Goal: Task Accomplishment & Management: Use online tool/utility

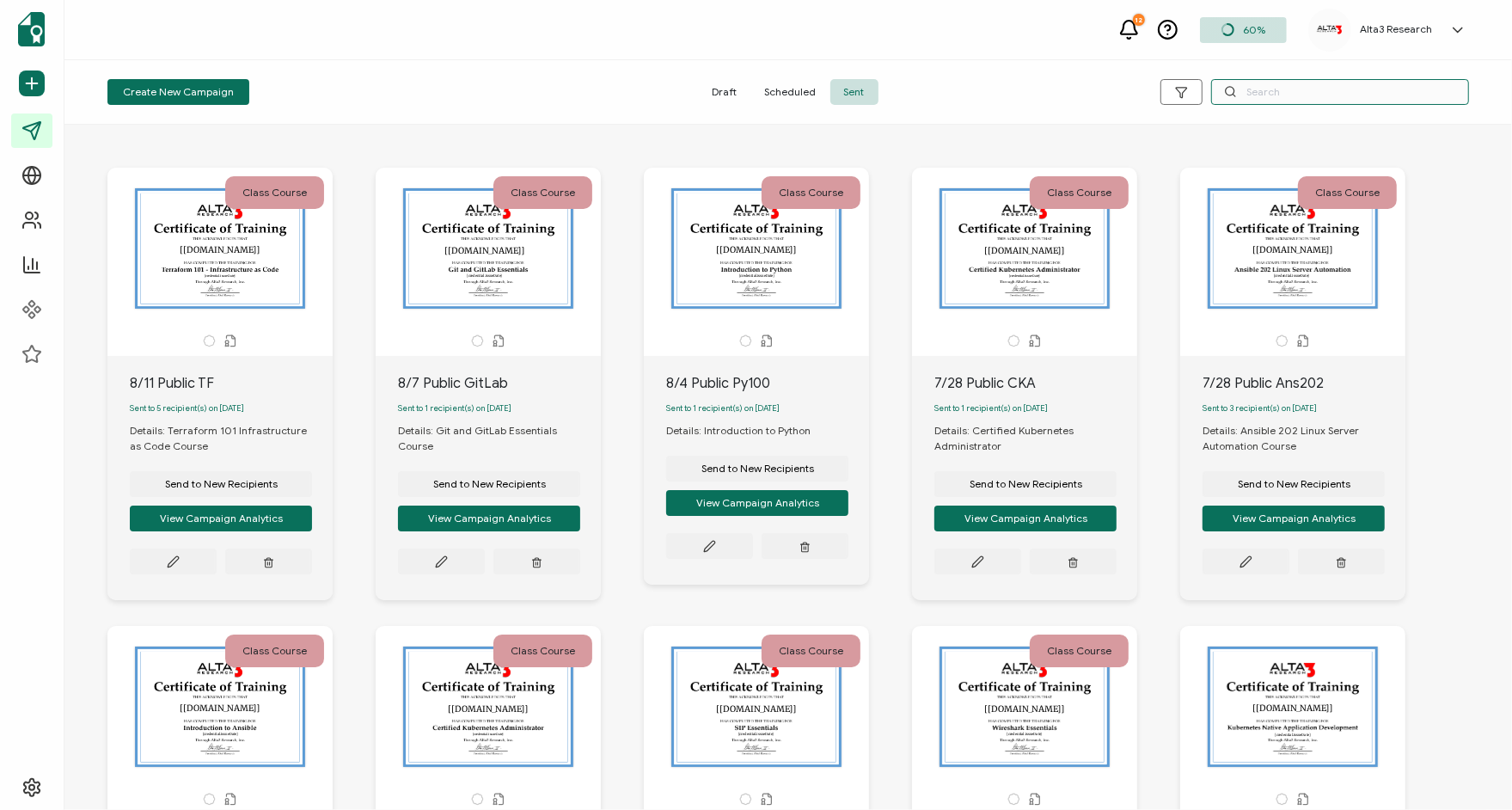
click at [1273, 95] on input "text" at bounding box center [1340, 92] width 258 height 26
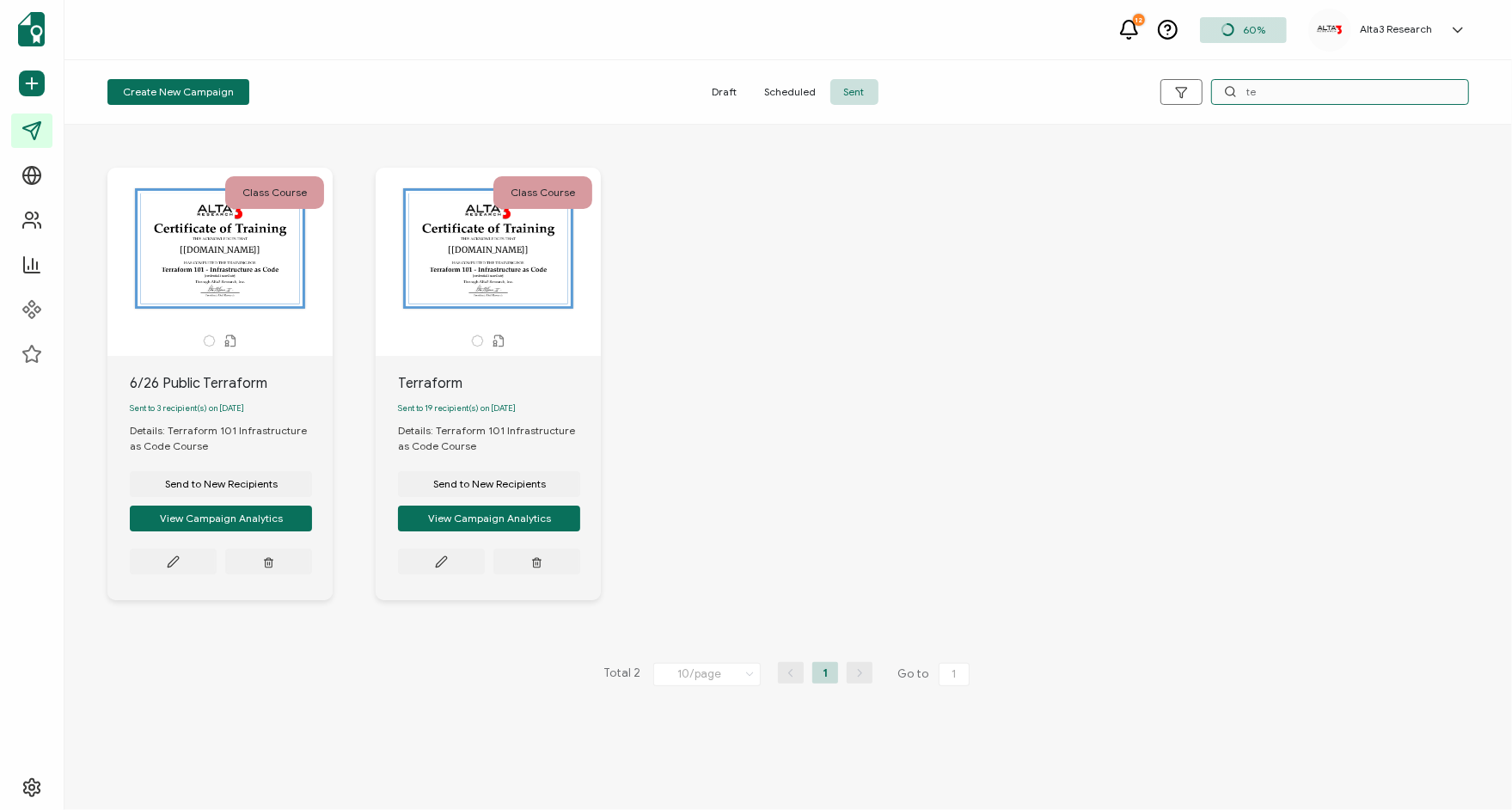
type input "t"
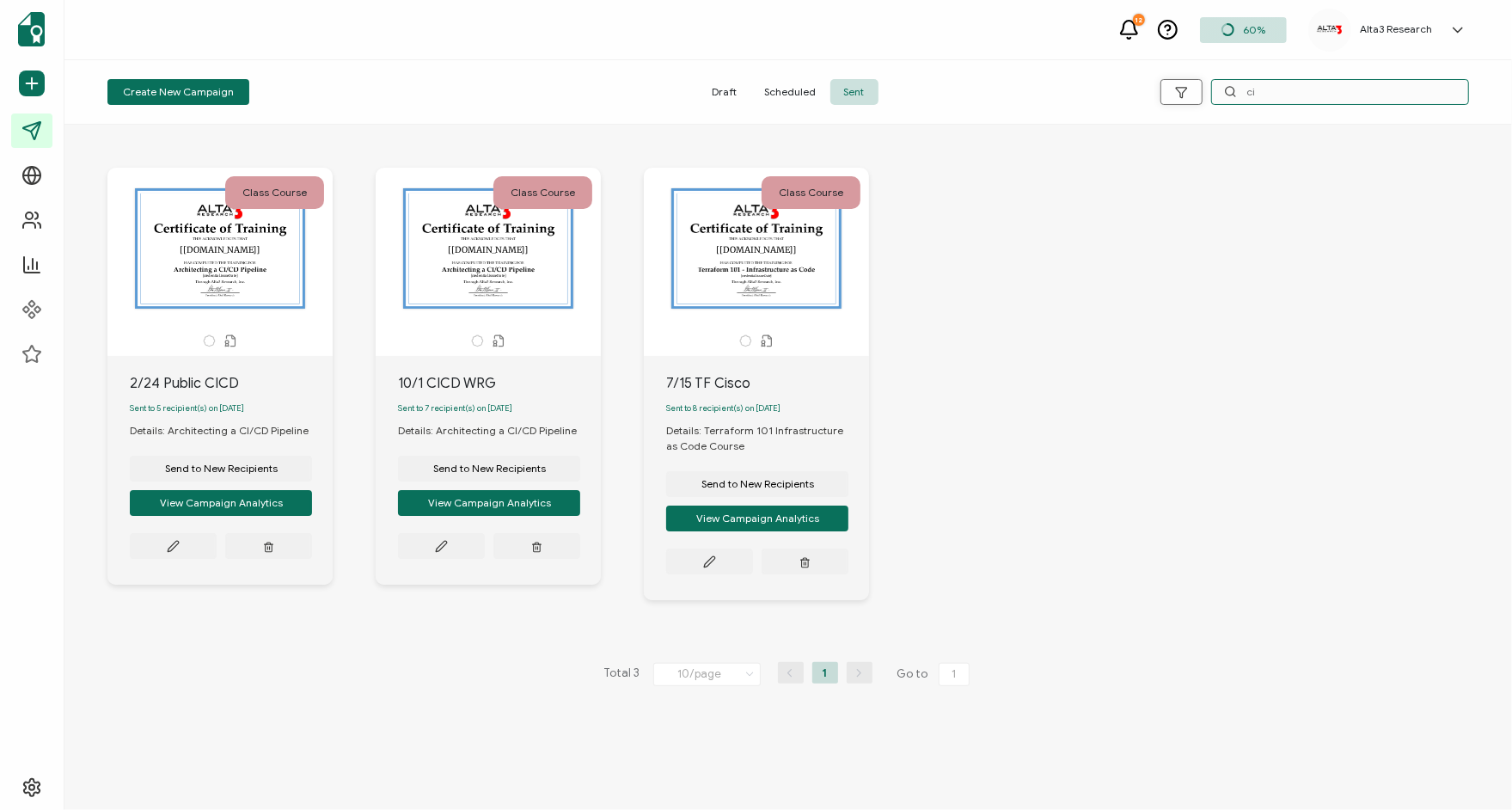
drag, startPoint x: 1226, startPoint y: 95, endPoint x: 1199, endPoint y: 95, distance: 27.0
click at [1199, 95] on div "ci" at bounding box center [1242, 92] width 454 height 26
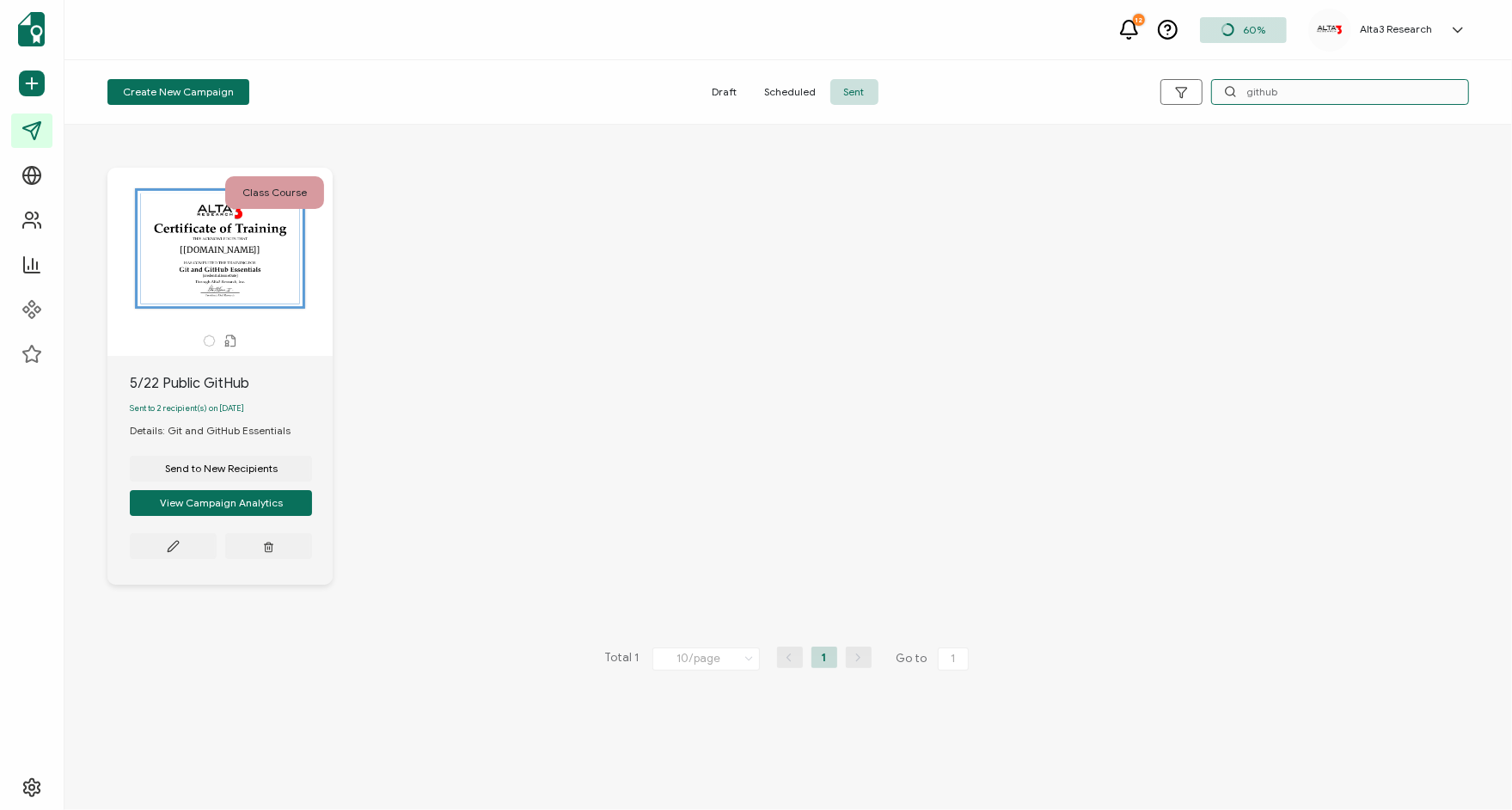
drag, startPoint x: 1287, startPoint y: 94, endPoint x: 1206, endPoint y: 89, distance: 81.2
click at [1208, 93] on div "github" at bounding box center [1242, 92] width 454 height 26
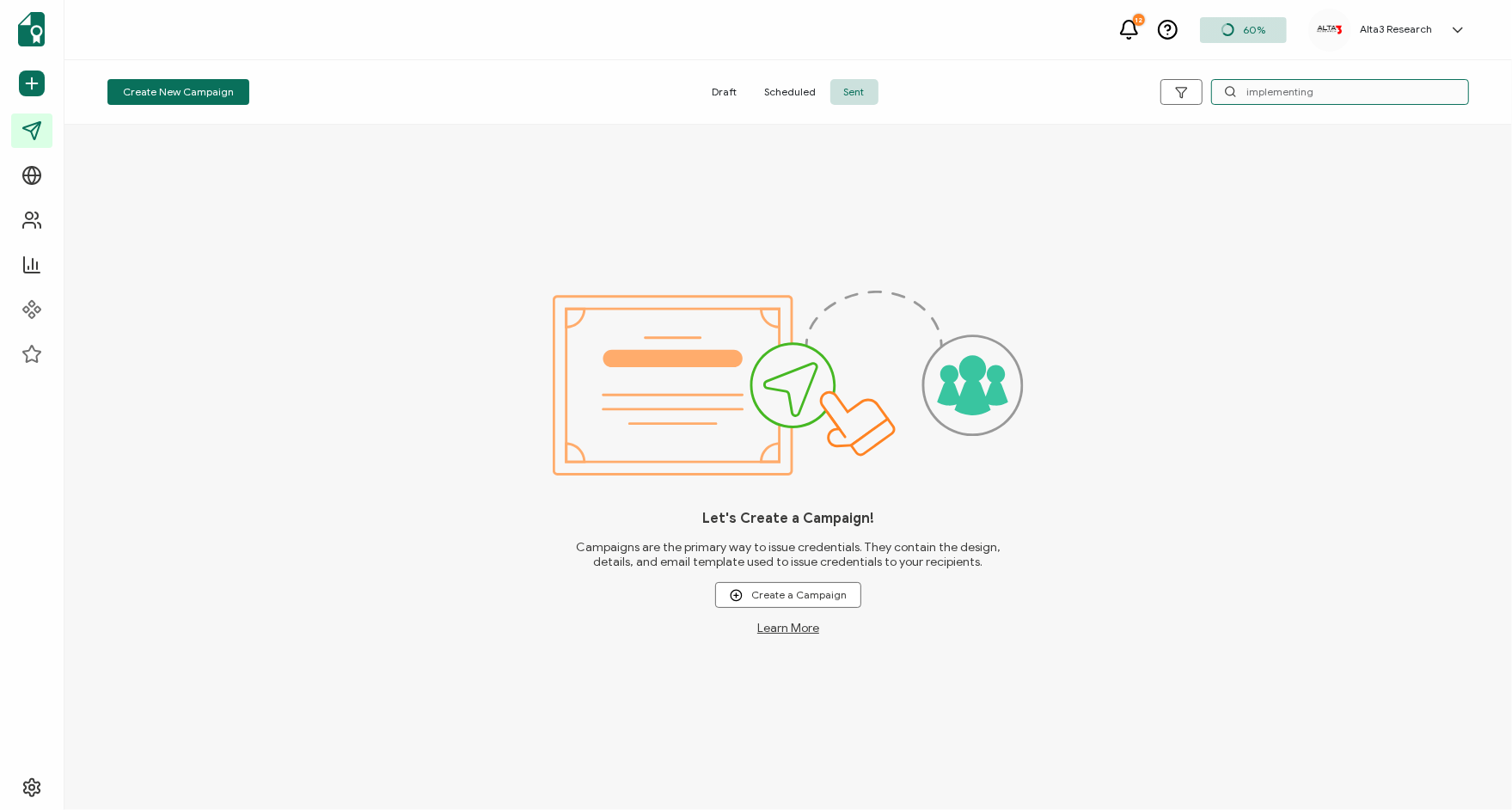
type input "implementing"
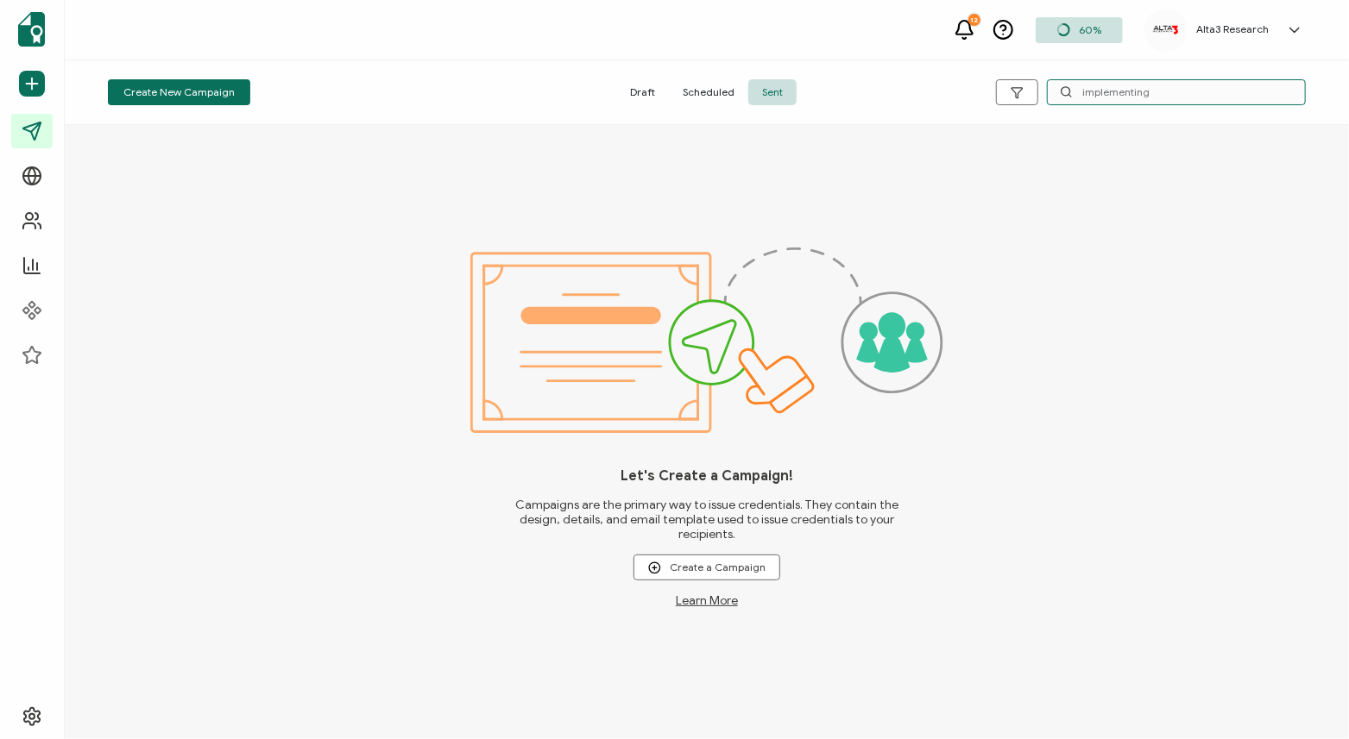
drag, startPoint x: 1180, startPoint y: 94, endPoint x: 919, endPoint y: 100, distance: 260.6
click at [919, 100] on div "implementing" at bounding box center [1105, 92] width 399 height 26
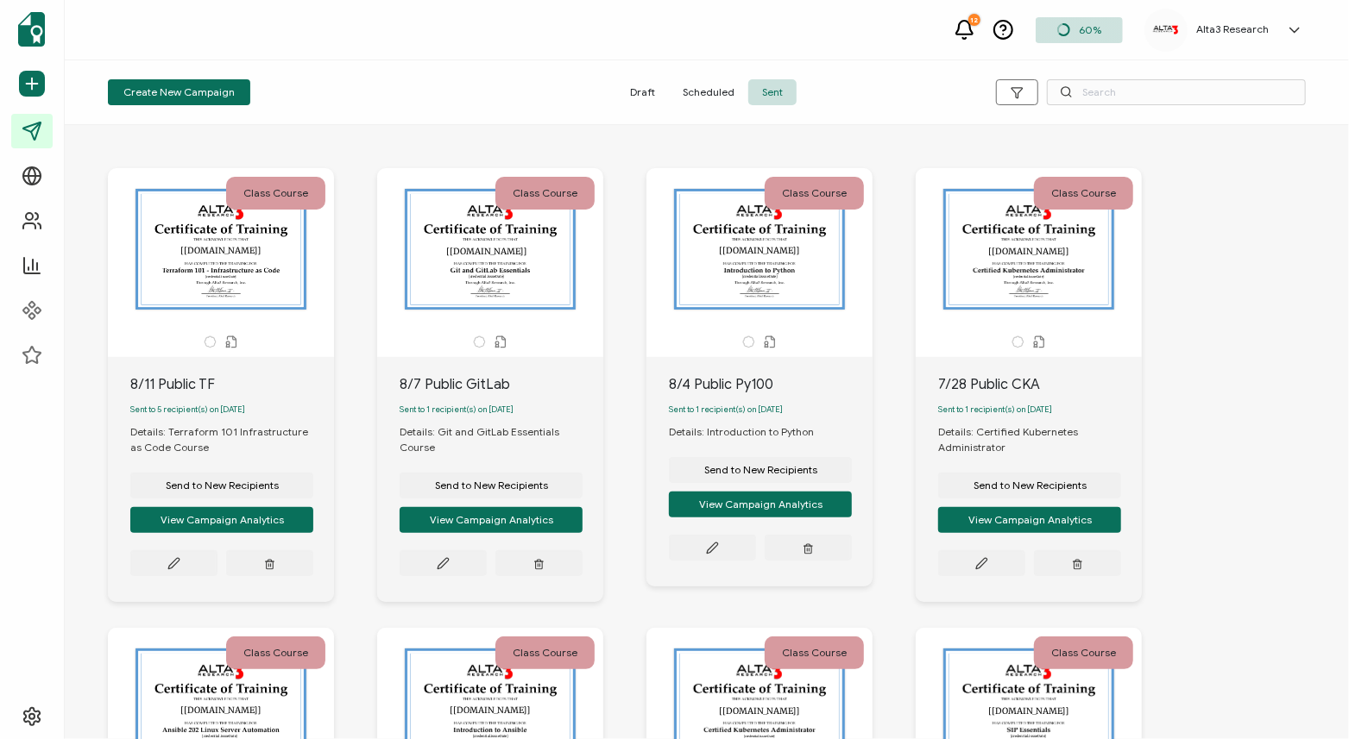
click at [788, 95] on span "Sent" at bounding box center [772, 92] width 48 height 26
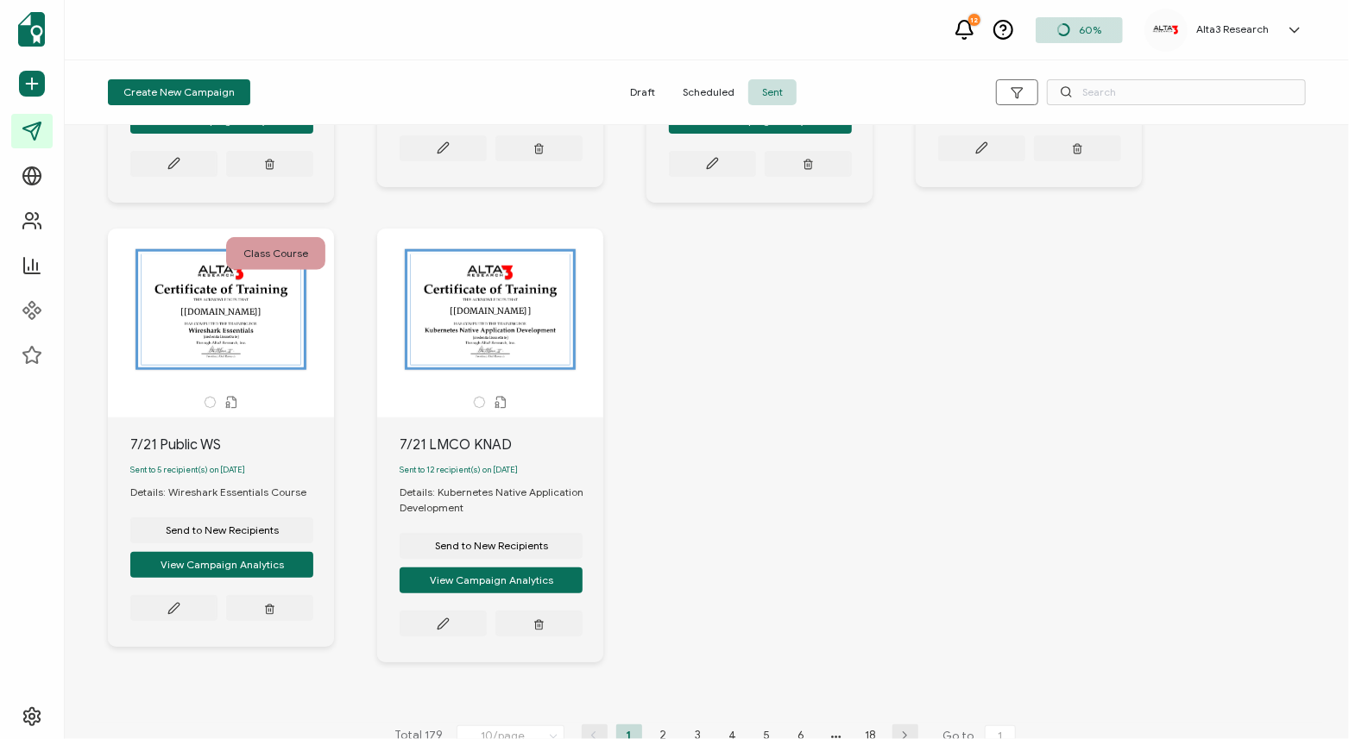
scroll to position [904, 0]
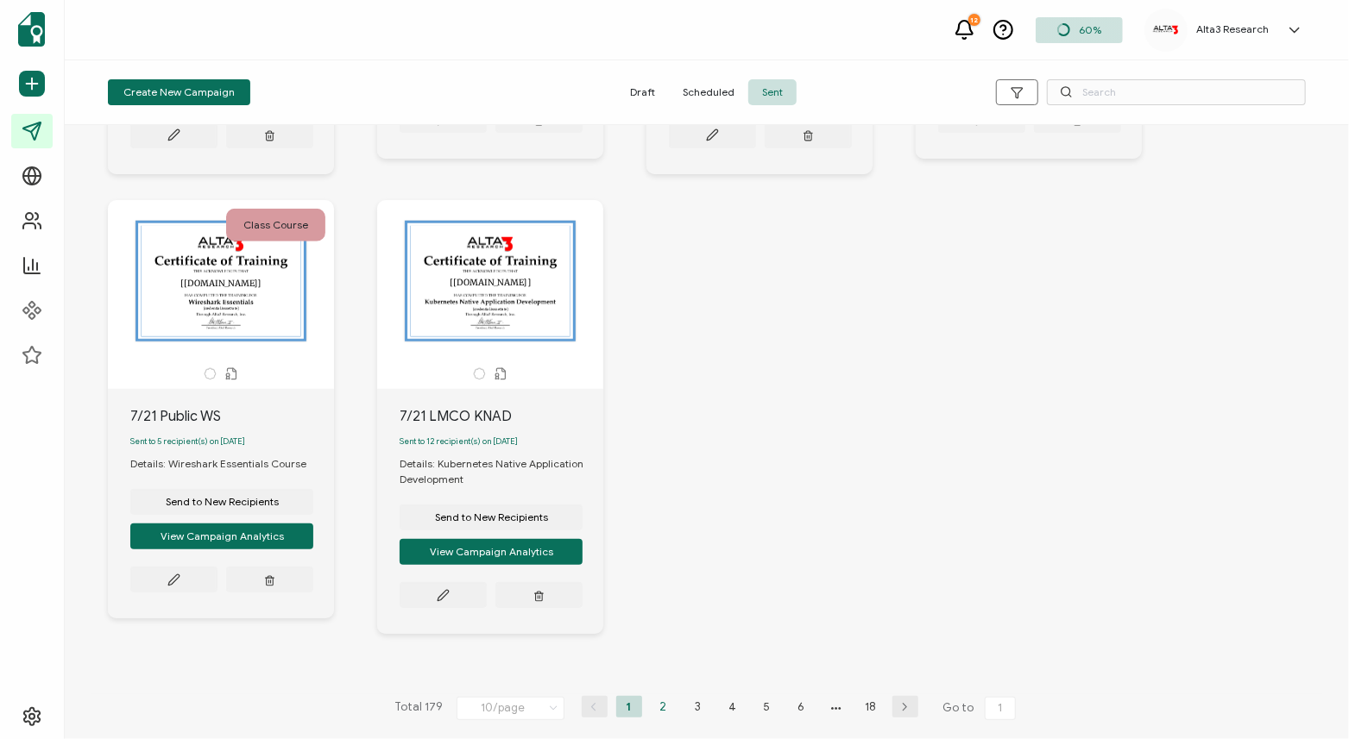
click at [661, 707] on li "2" at bounding box center [664, 707] width 26 height 22
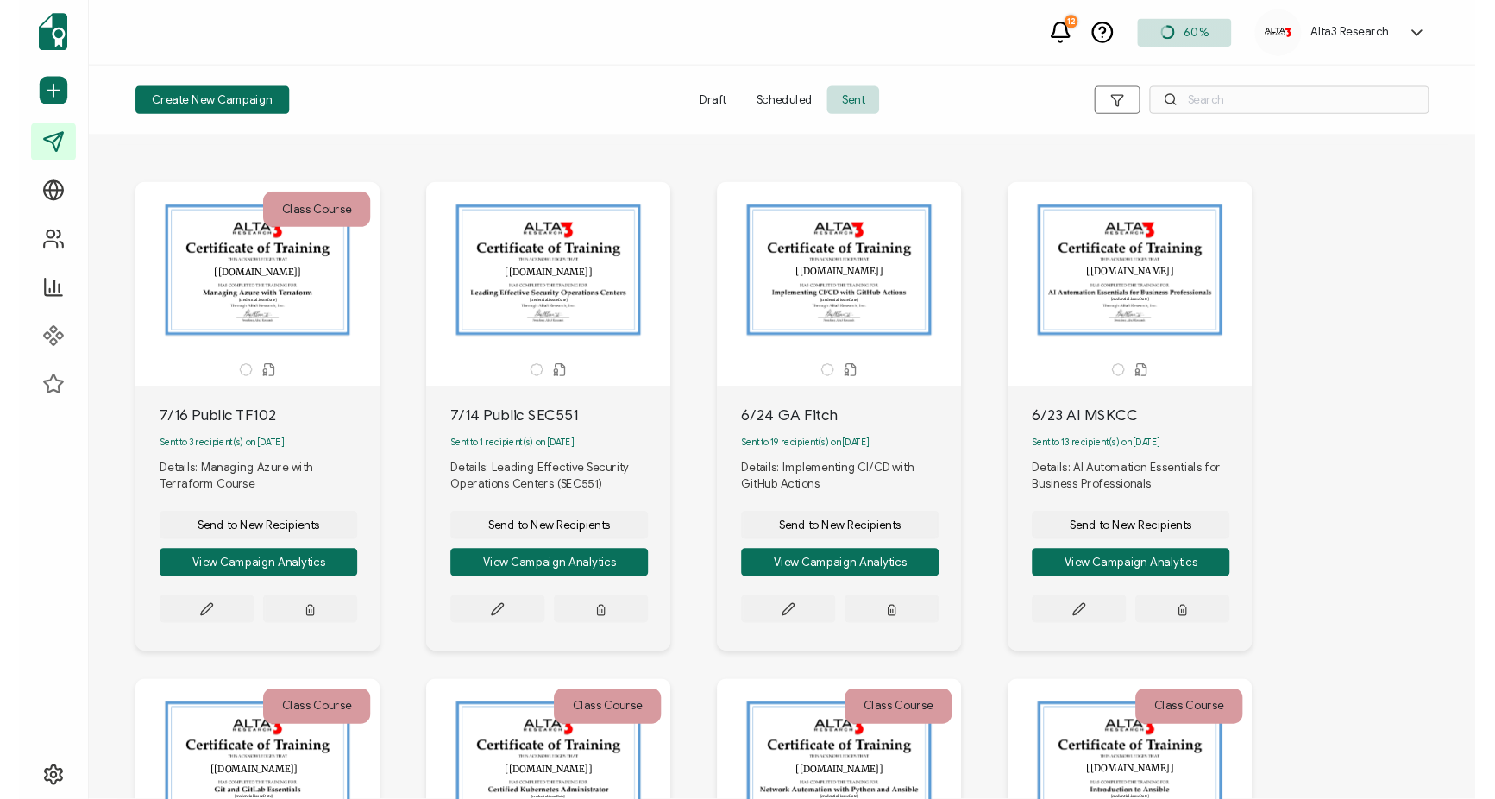
scroll to position [0, 0]
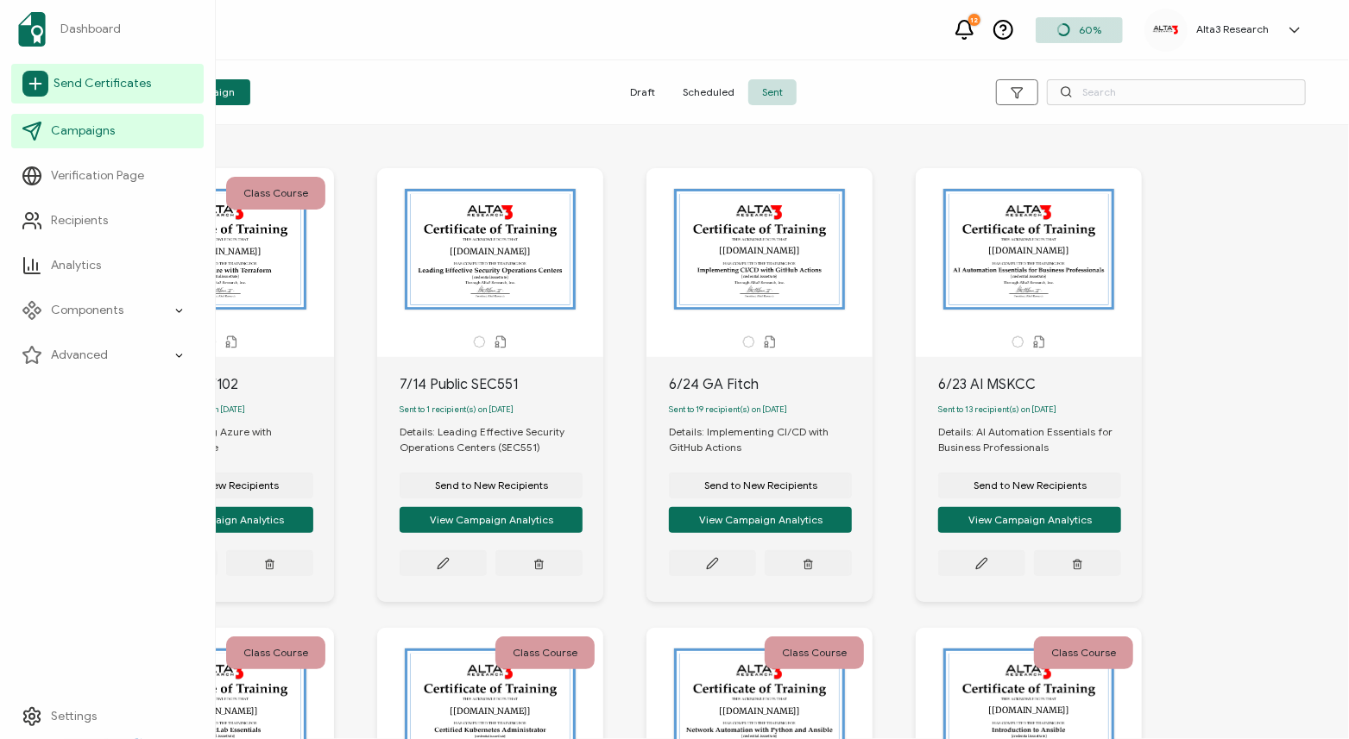
click at [91, 81] on span "Send Certificates" at bounding box center [102, 83] width 98 height 17
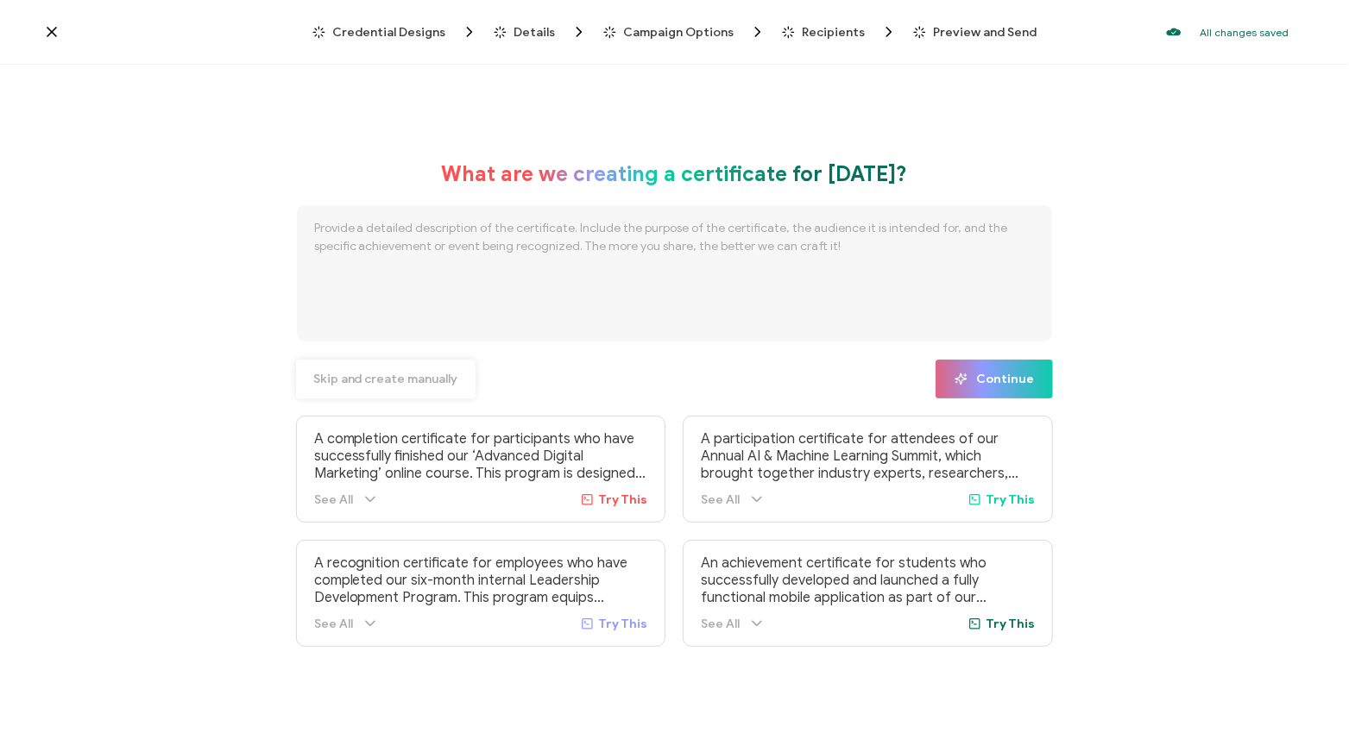
click at [378, 378] on span "Skip and create manually" at bounding box center [385, 380] width 145 height 12
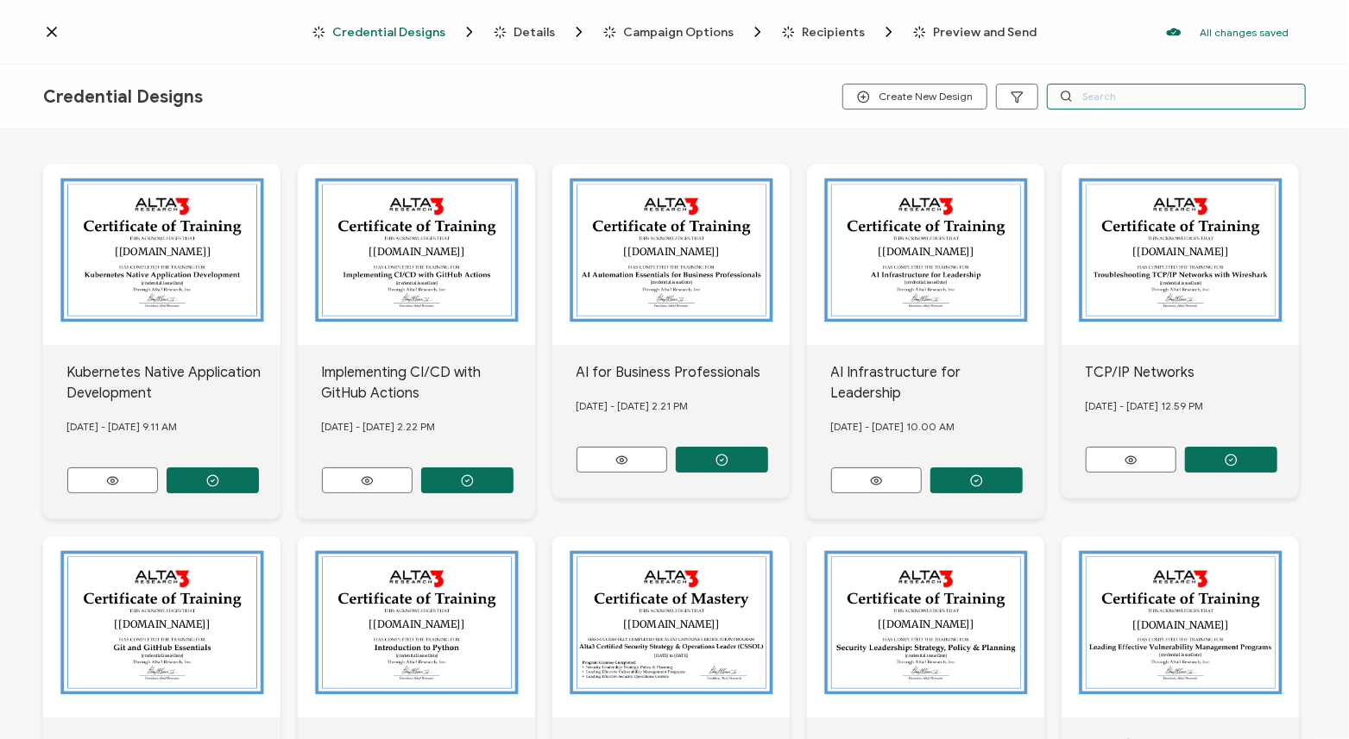
click at [1136, 91] on input "text" at bounding box center [1176, 97] width 259 height 26
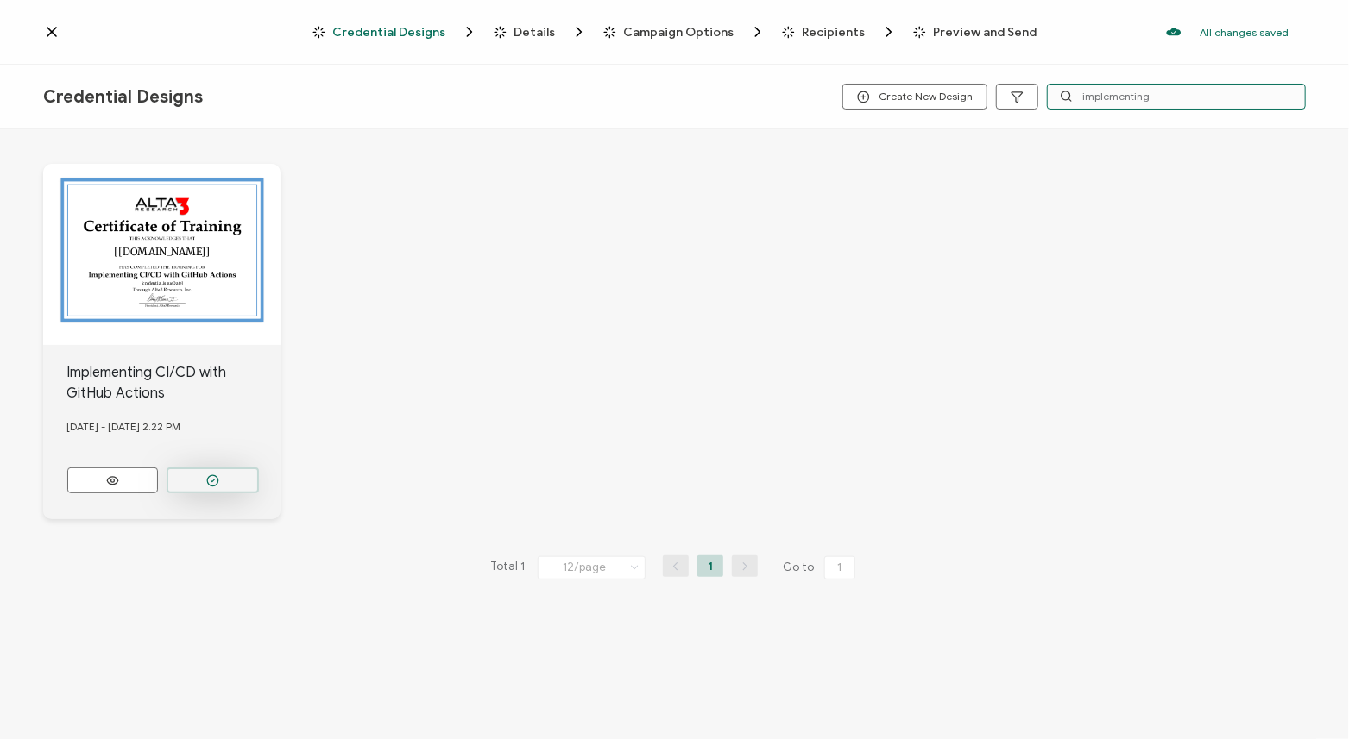
type input "implementing"
click at [202, 475] on button "button" at bounding box center [213, 481] width 92 height 26
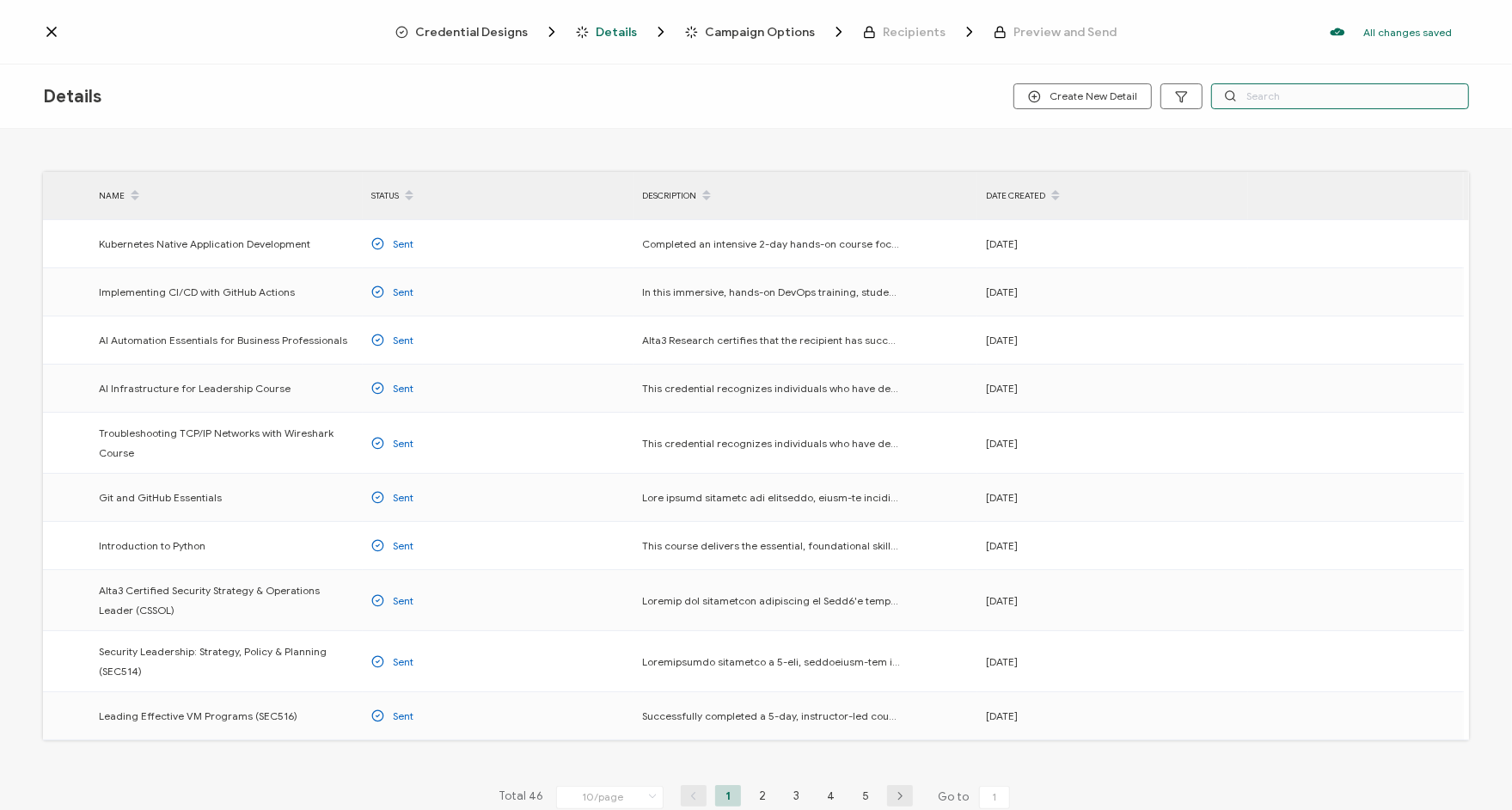
click at [1318, 91] on input "text" at bounding box center [1340, 97] width 258 height 26
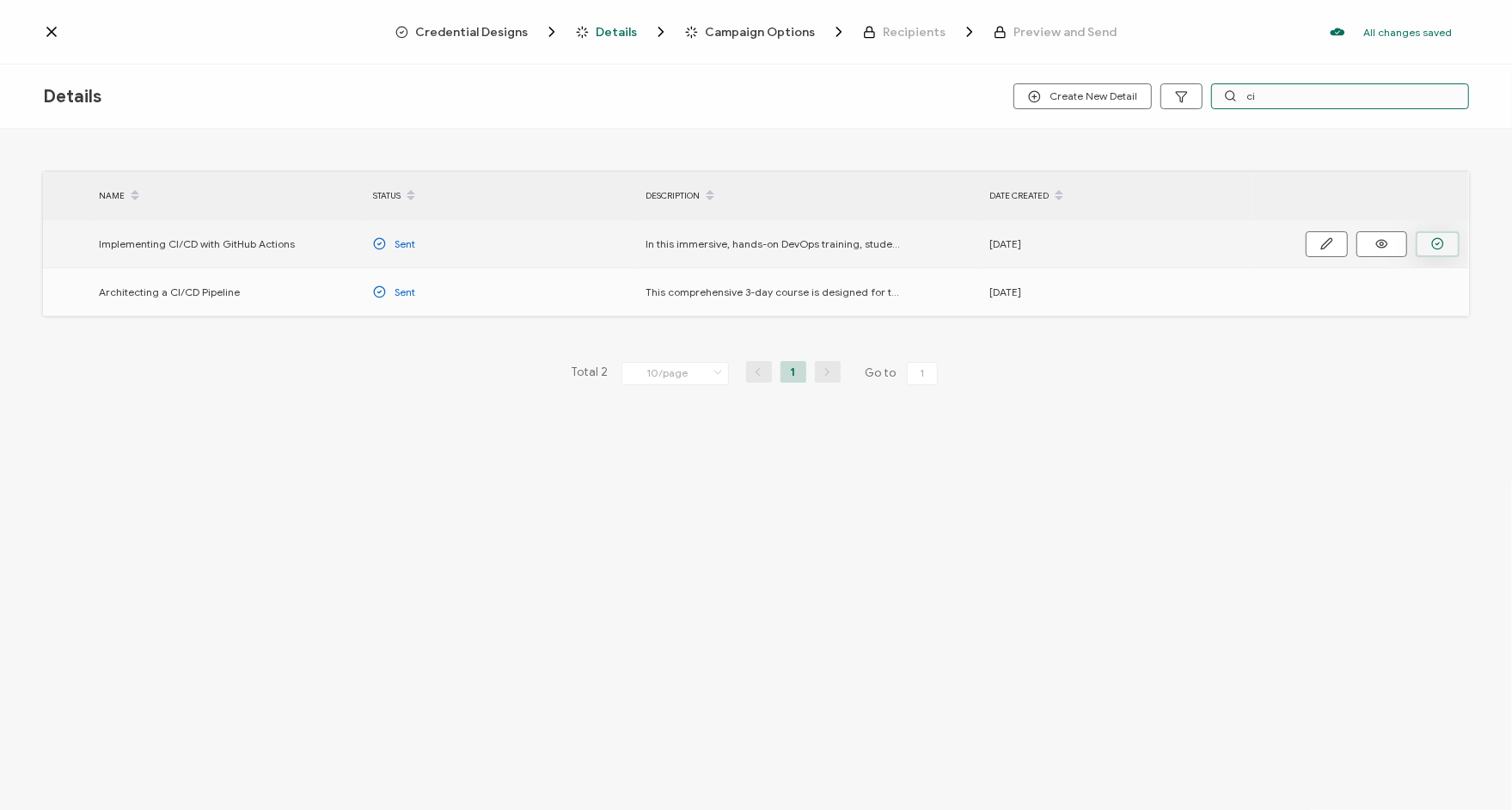
type input "ci"
click at [1436, 245] on icon "button" at bounding box center [1437, 243] width 13 height 13
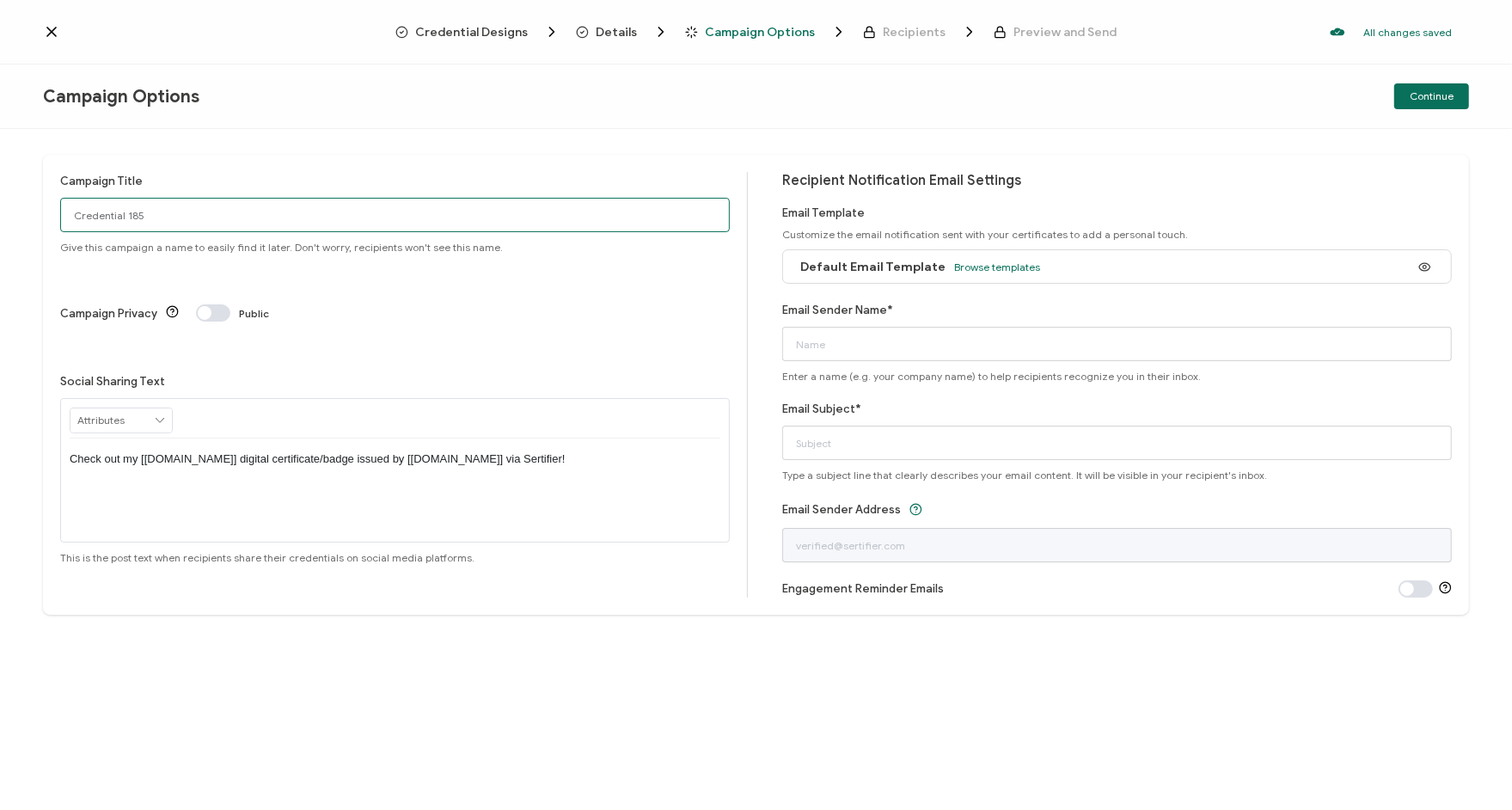
drag, startPoint x: 348, startPoint y: 212, endPoint x: 20, endPoint y: 212, distance: 328.0
click at [22, 212] on div "Campaign Title Credential 185 Give this campaign a name to easily find it later…" at bounding box center [756, 468] width 1512 height 680
type input "8/11 Fitch CI/CD"
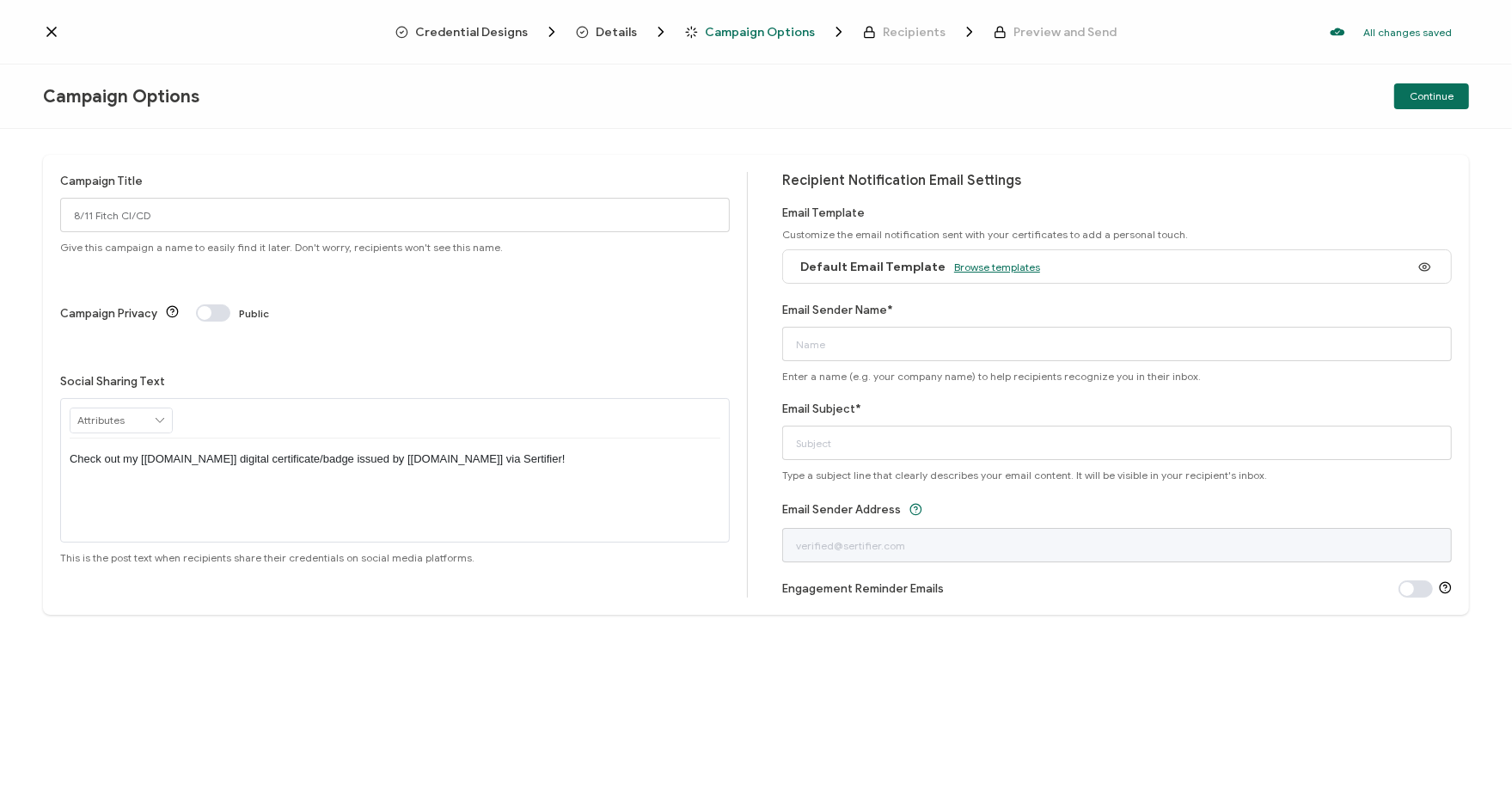
click at [995, 262] on span "Browse templates" at bounding box center [997, 266] width 86 height 13
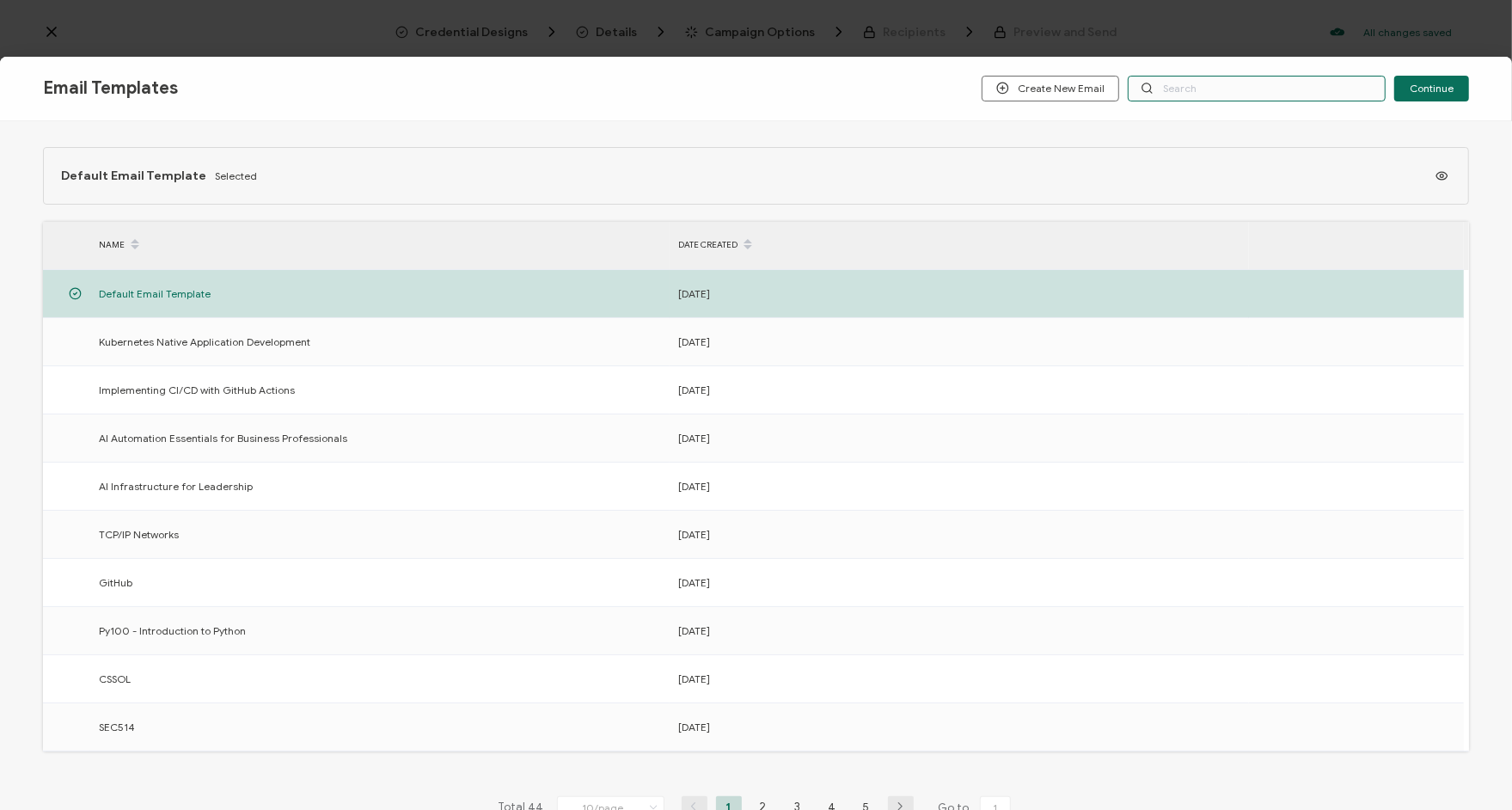
click at [1209, 90] on input "text" at bounding box center [1256, 89] width 258 height 26
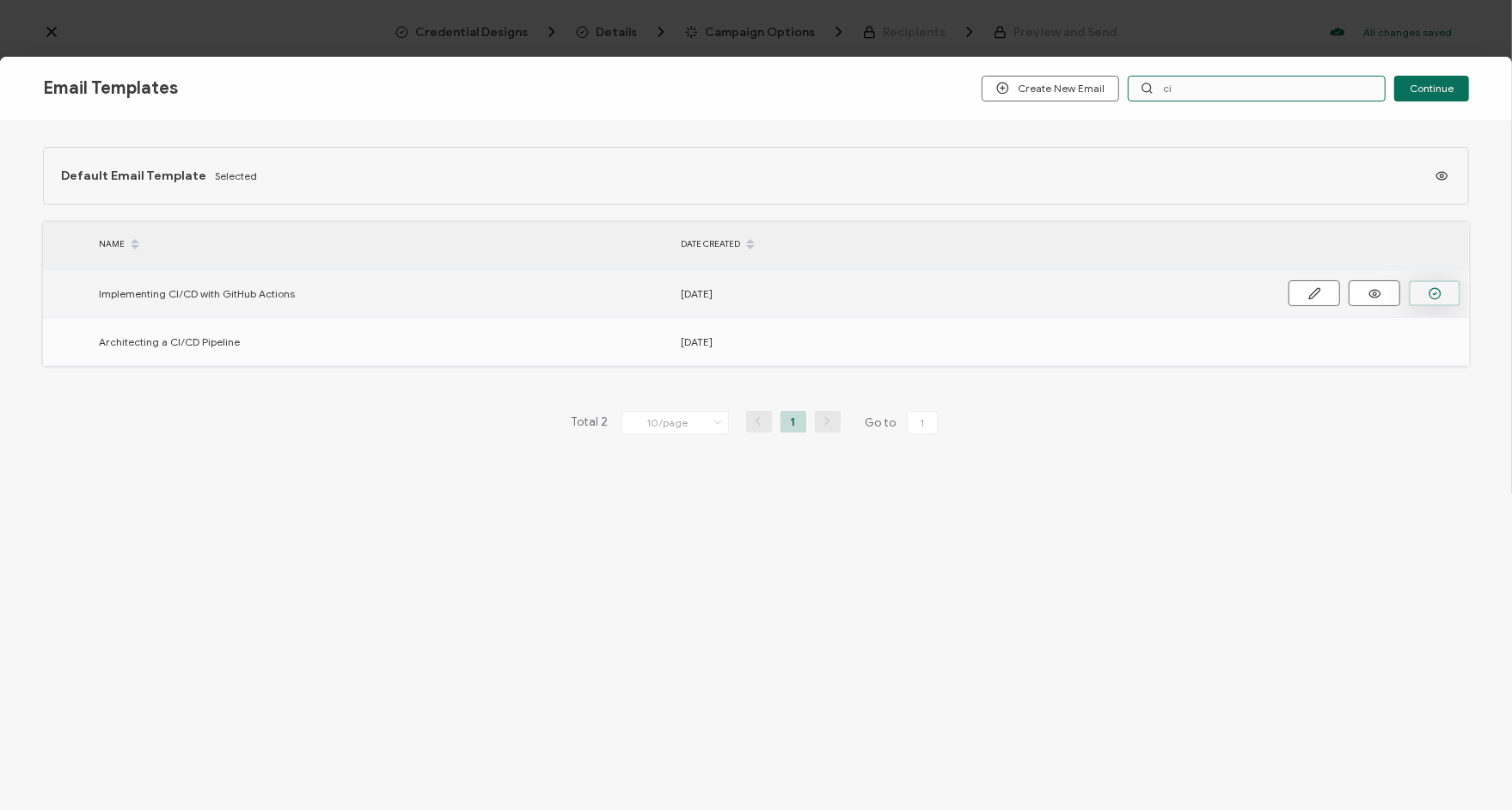
type input "ci"
click at [1429, 283] on button "button" at bounding box center [1434, 293] width 52 height 26
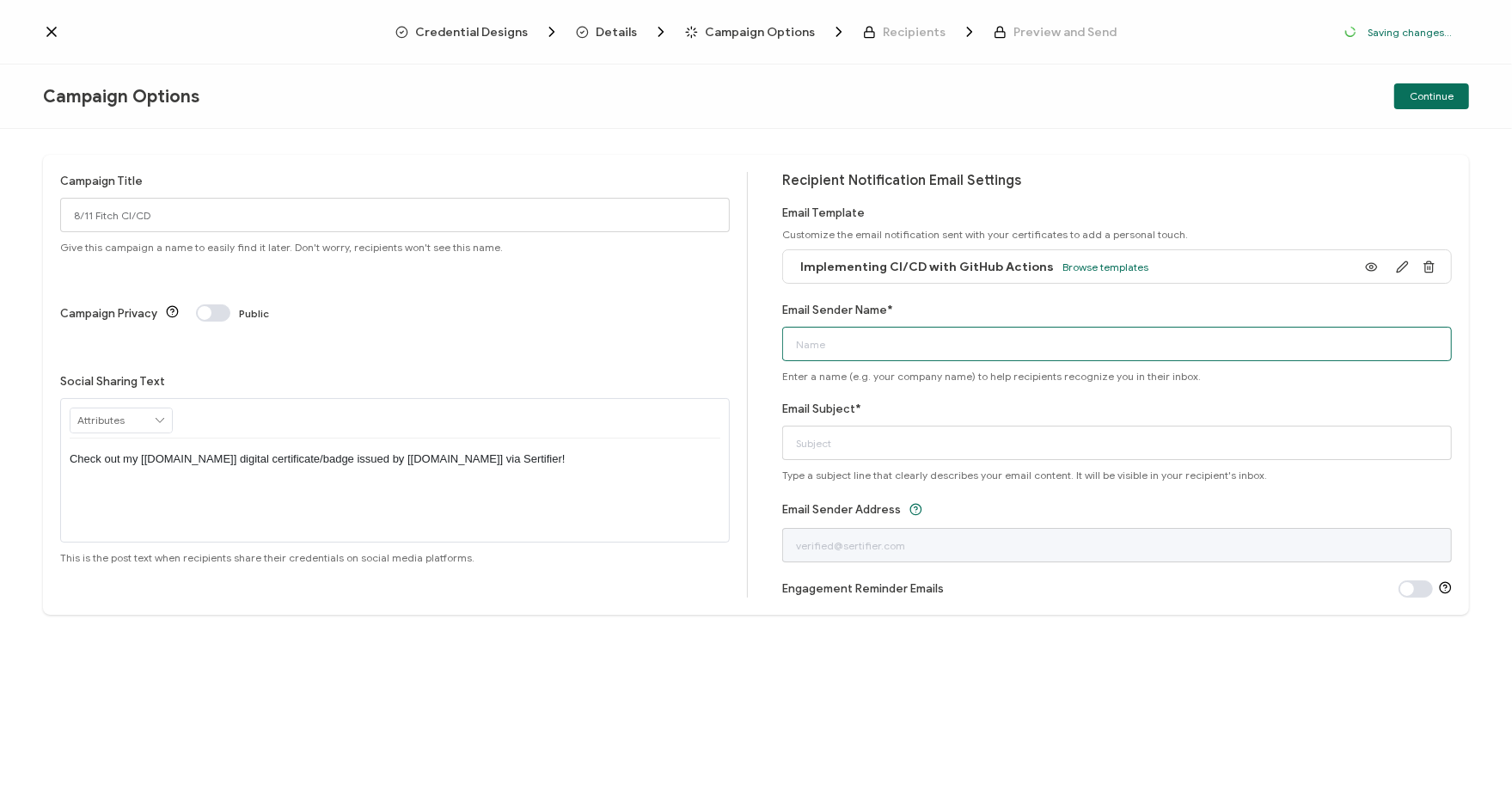
click at [964, 345] on input "Email Sender Name*" at bounding box center [1117, 344] width 669 height 35
type input "Alta3 Research"
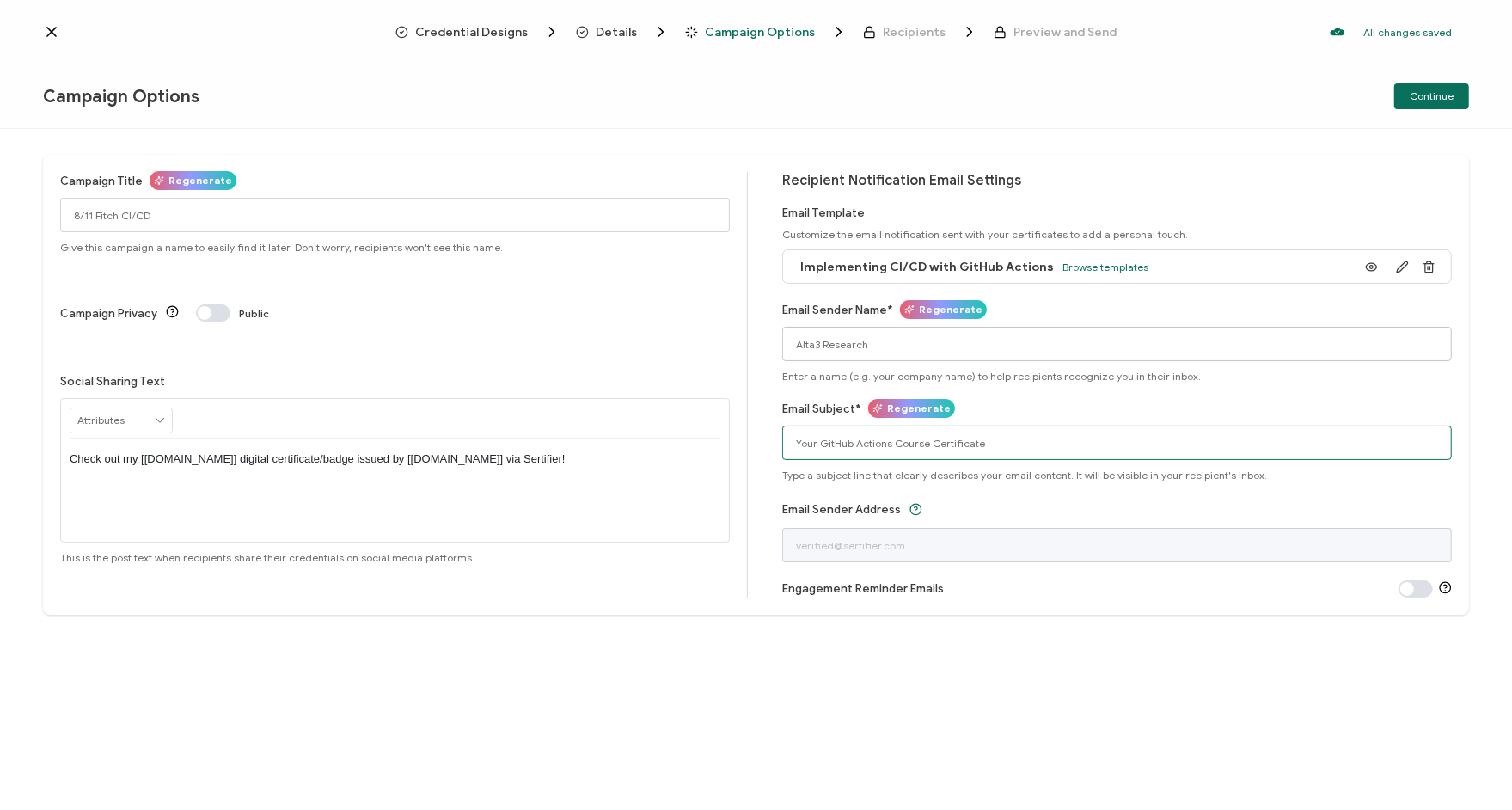
type input "Your GitHub Actions Course Certificate"
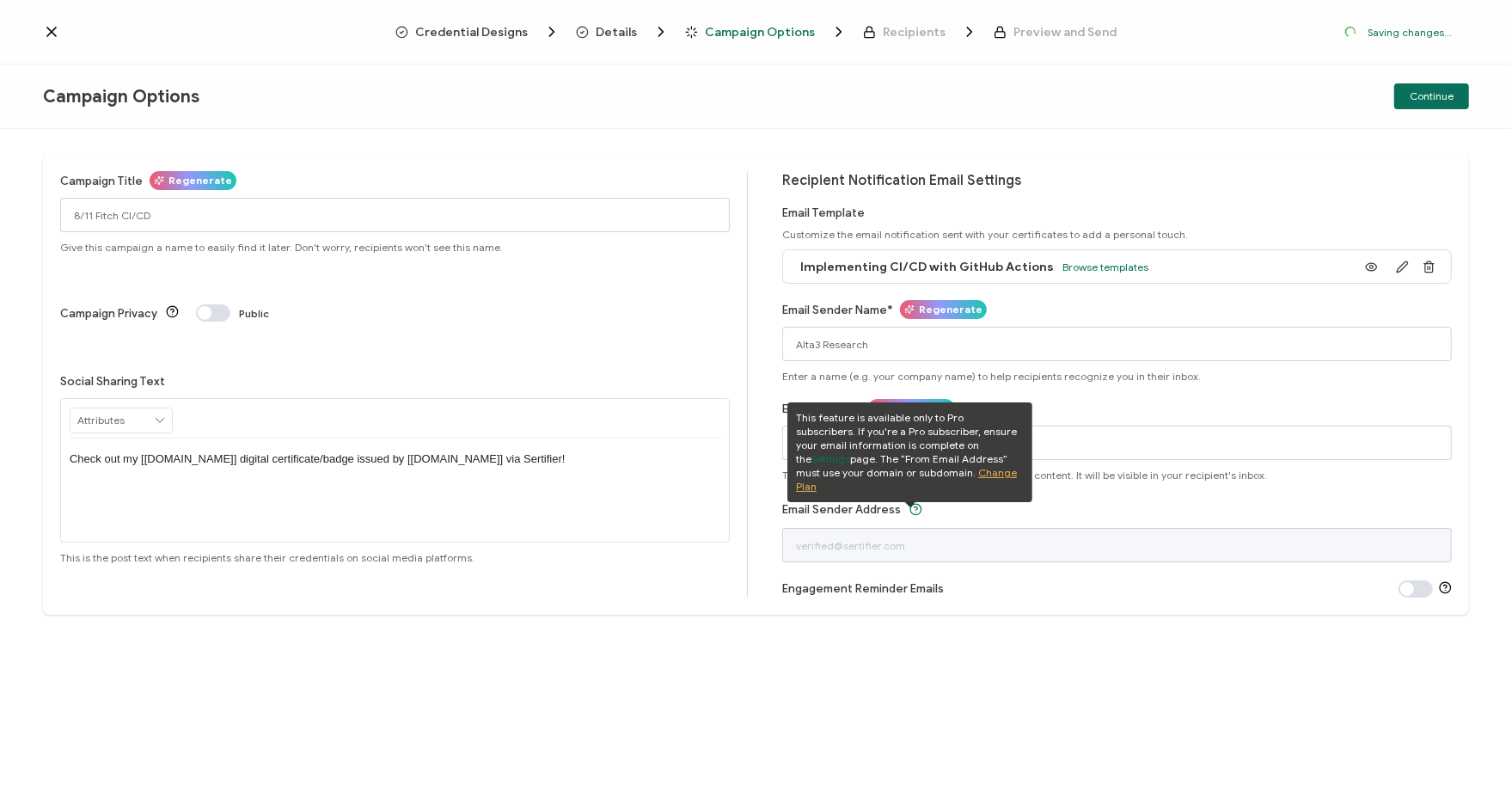
click at [1175, 139] on div "Campaign Title Regenerate 8/11 Fitch CI/CD Give this campaign a name to easily …" at bounding box center [756, 468] width 1512 height 680
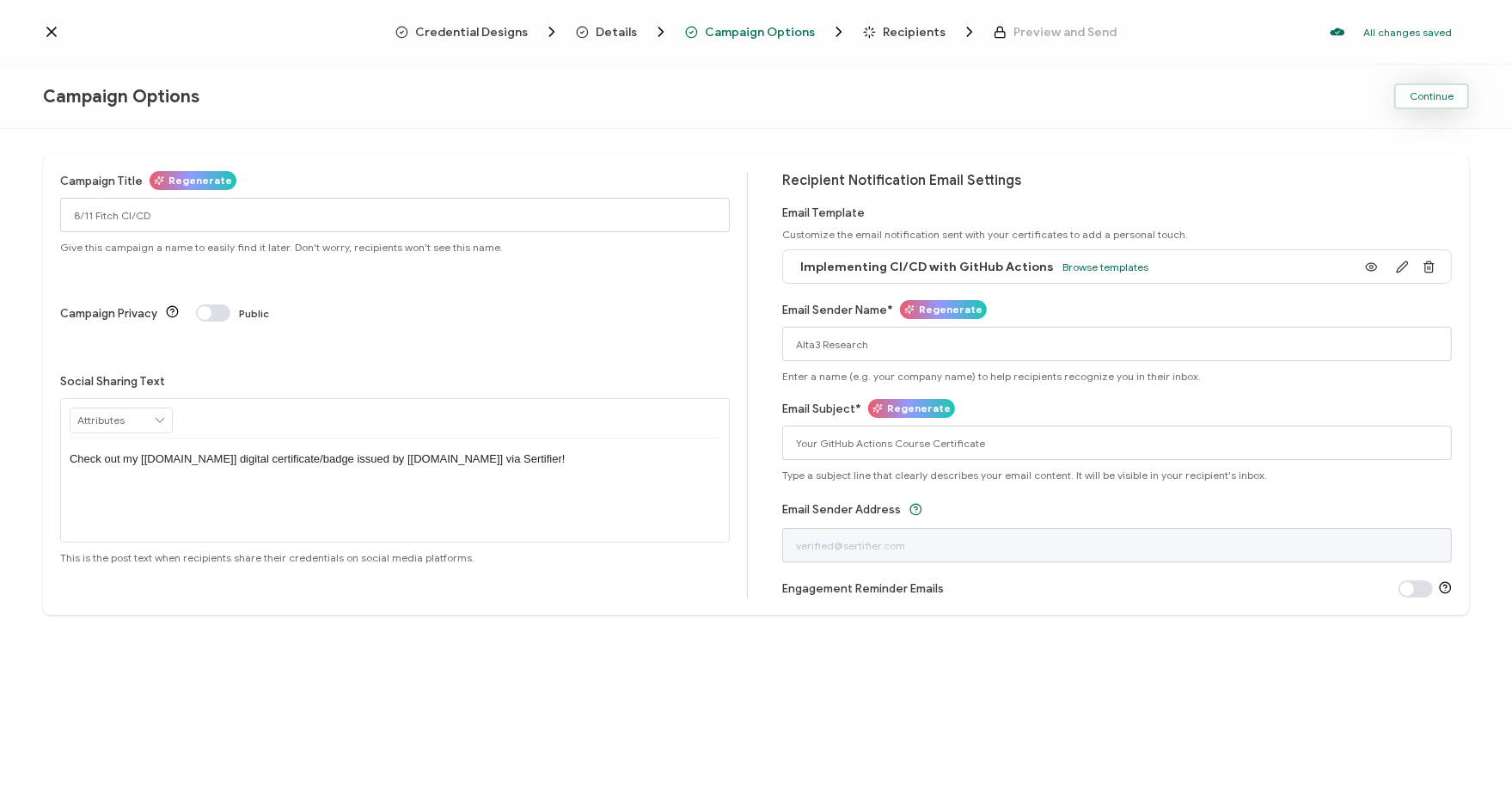
click at [1442, 100] on span "Continue" at bounding box center [1431, 96] width 44 height 10
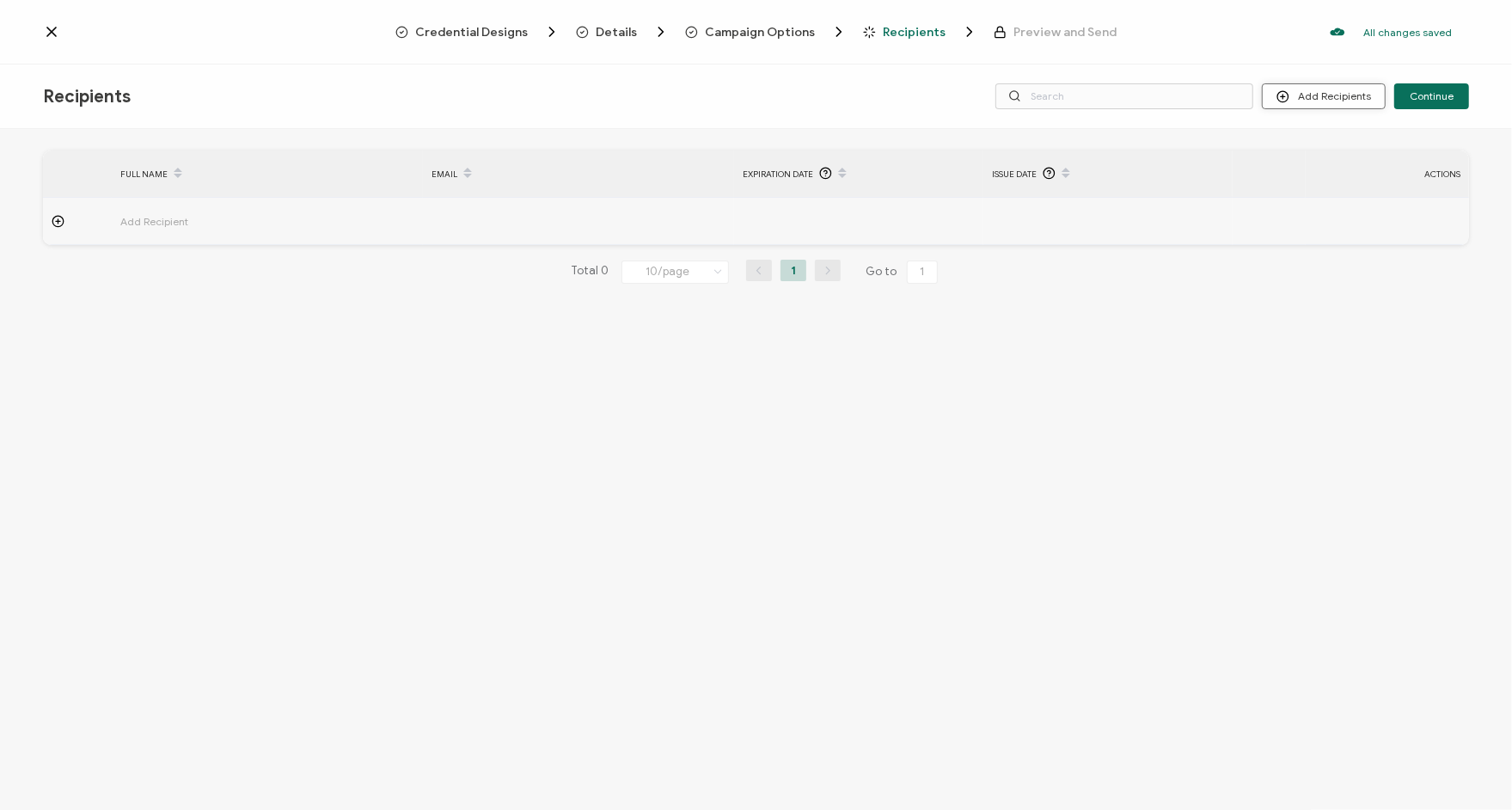
click at [1344, 93] on button "Add Recipients" at bounding box center [1324, 97] width 124 height 26
click at [1356, 145] on span "Upload Recipients" at bounding box center [1348, 141] width 87 height 13
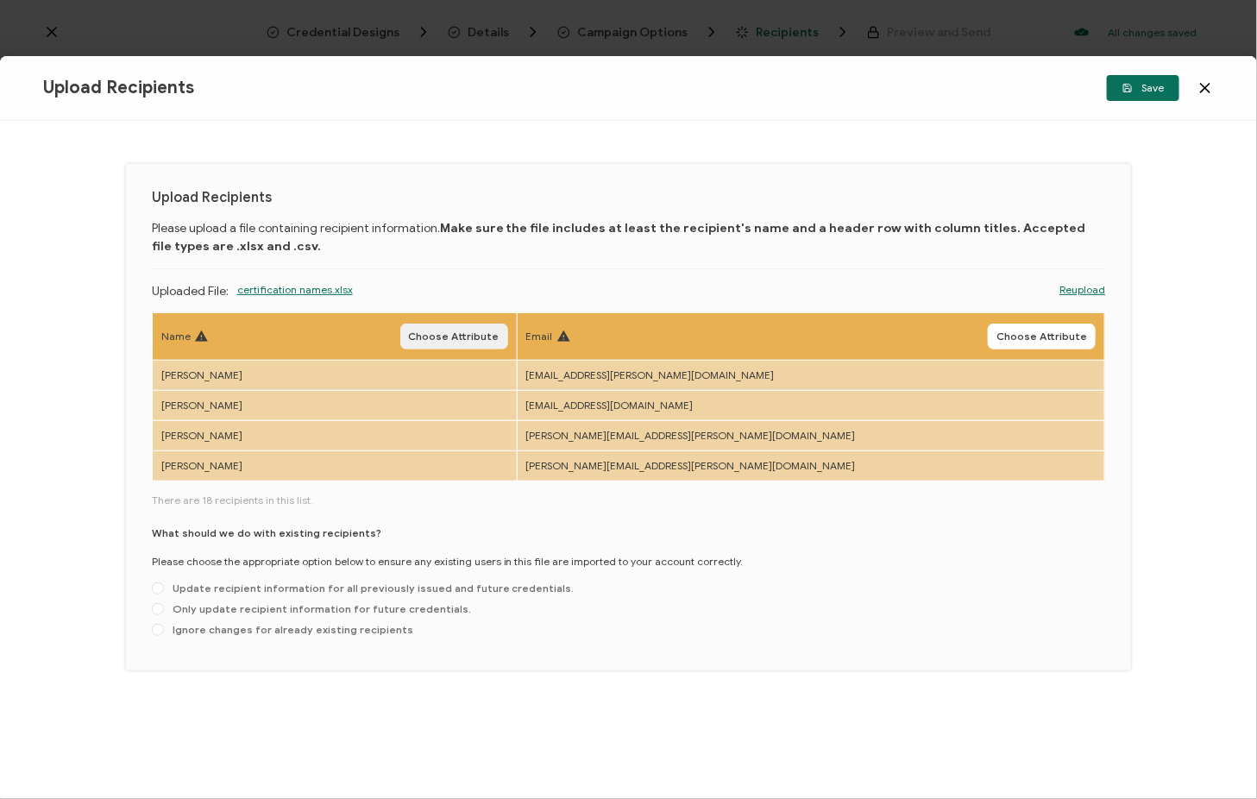
click at [500, 333] on span "Choose Attribute" at bounding box center [454, 336] width 91 height 10
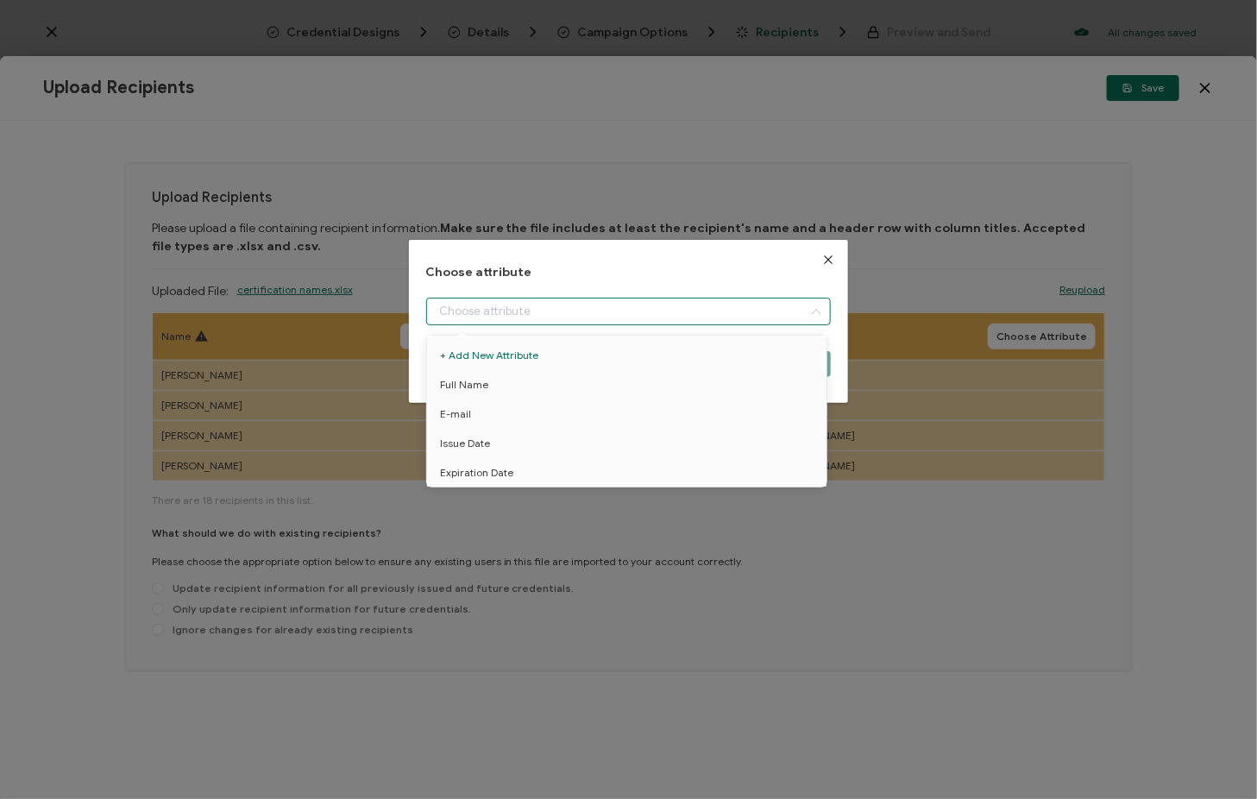
click at [516, 316] on input "dialog" at bounding box center [629, 312] width 406 height 28
click at [487, 381] on li "Full Name" at bounding box center [630, 384] width 414 height 29
type input "Full Name"
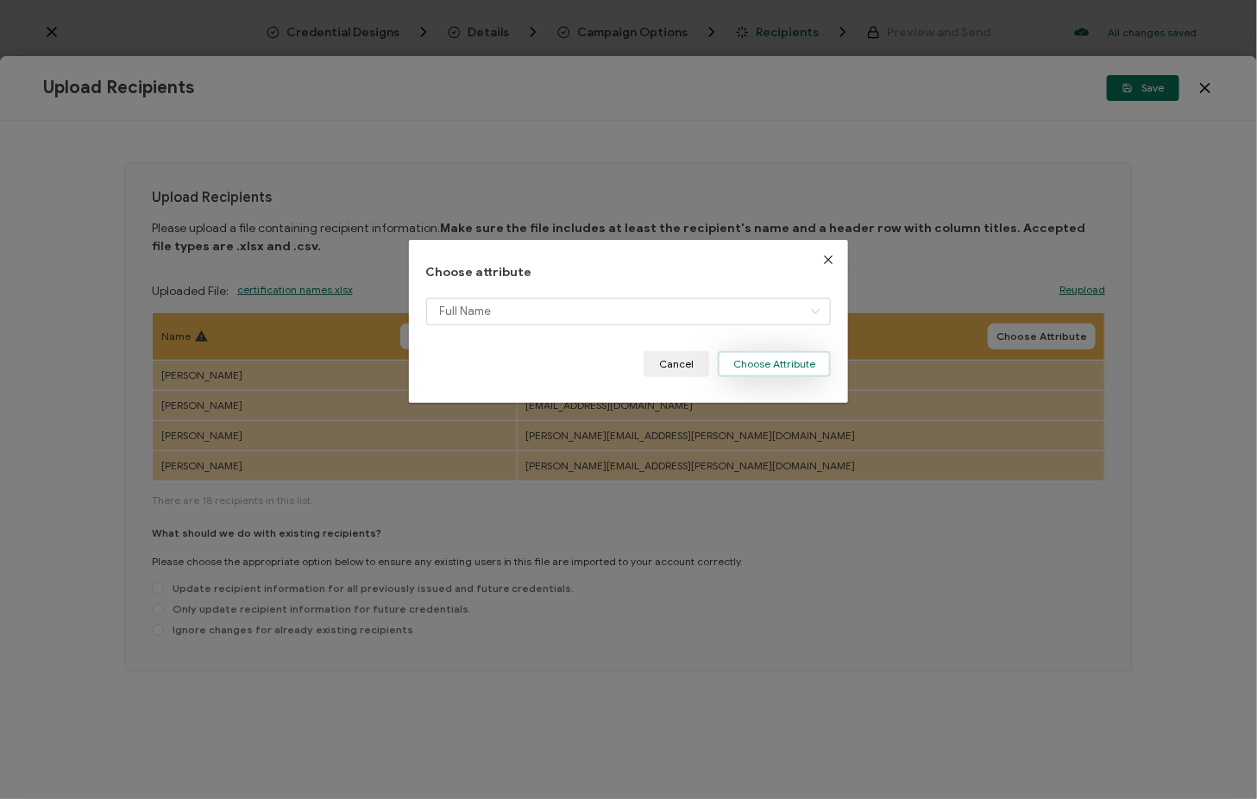
click at [802, 362] on button "Choose Attribute" at bounding box center [774, 364] width 113 height 26
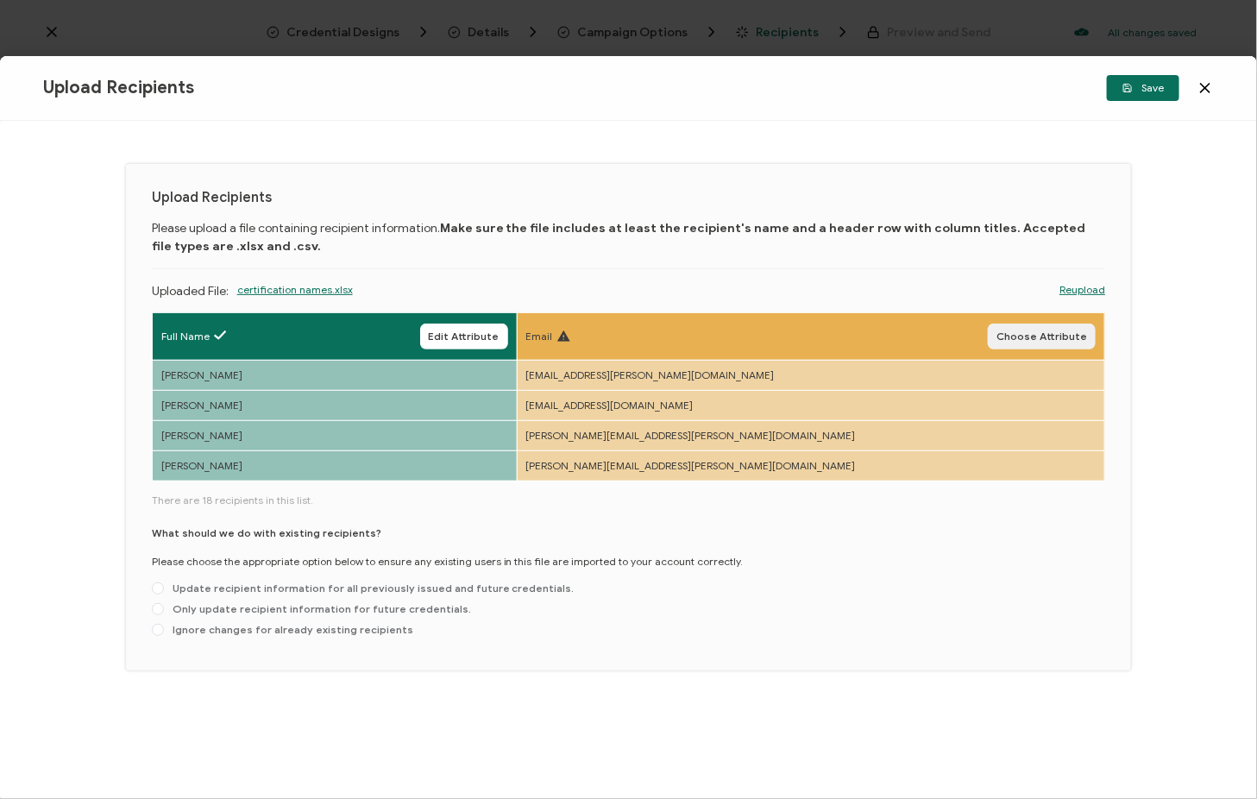
click at [1029, 331] on span "Choose Attribute" at bounding box center [1042, 336] width 91 height 10
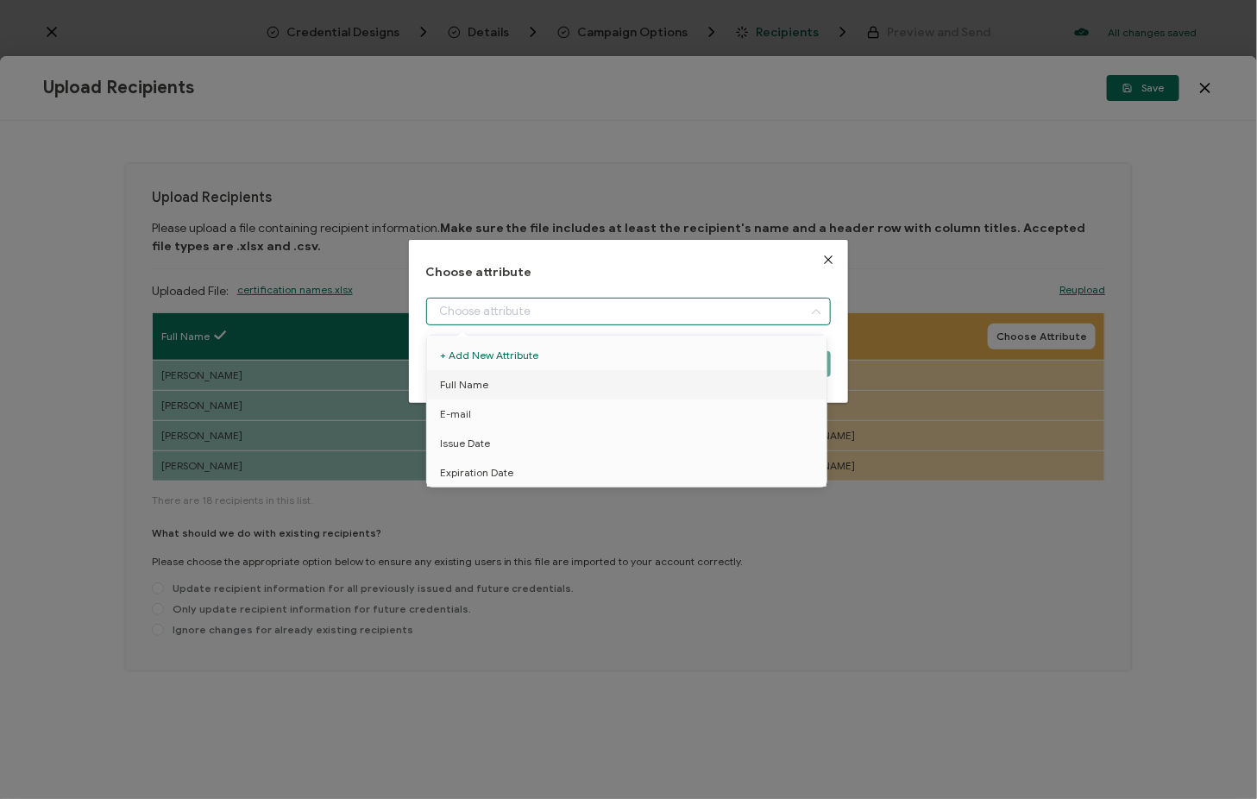
click at [733, 311] on input "dialog" at bounding box center [629, 312] width 406 height 28
click at [488, 407] on li "E-mail" at bounding box center [630, 413] width 414 height 29
type input "E-mail"
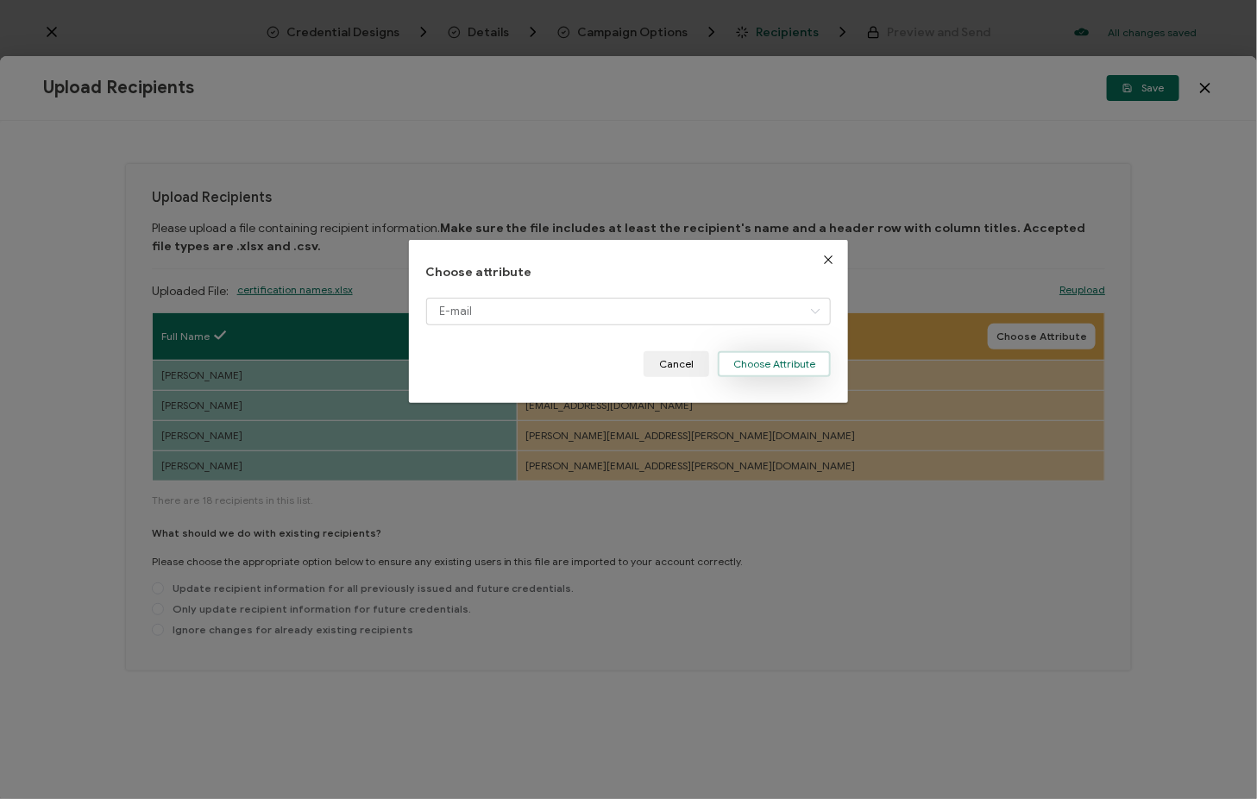
click at [776, 362] on button "Choose Attribute" at bounding box center [774, 364] width 113 height 26
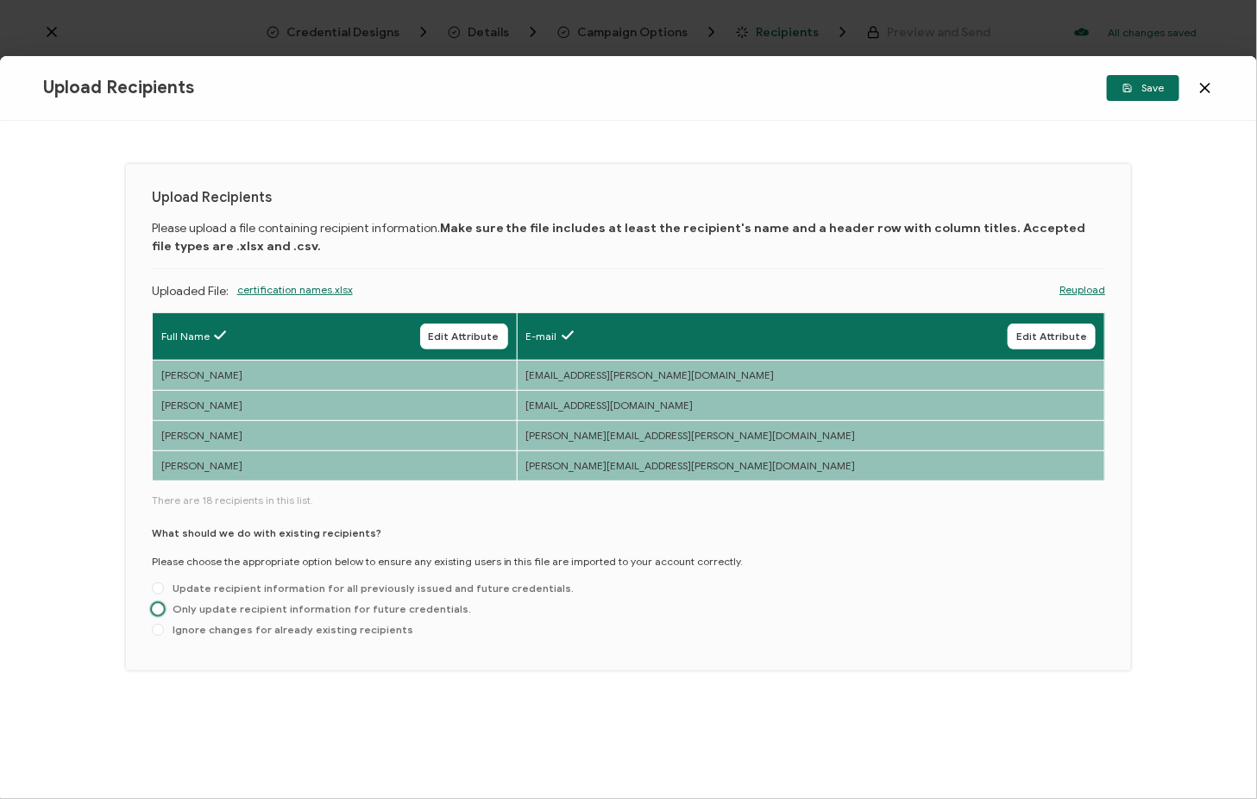
click at [271, 613] on span "Only update recipient information for future credentials." at bounding box center [317, 608] width 307 height 13
click at [164, 613] on input "Only update recipient information for future credentials." at bounding box center [158, 610] width 12 height 14
radio input "true"
click at [1148, 84] on span "Save" at bounding box center [1143, 88] width 41 height 10
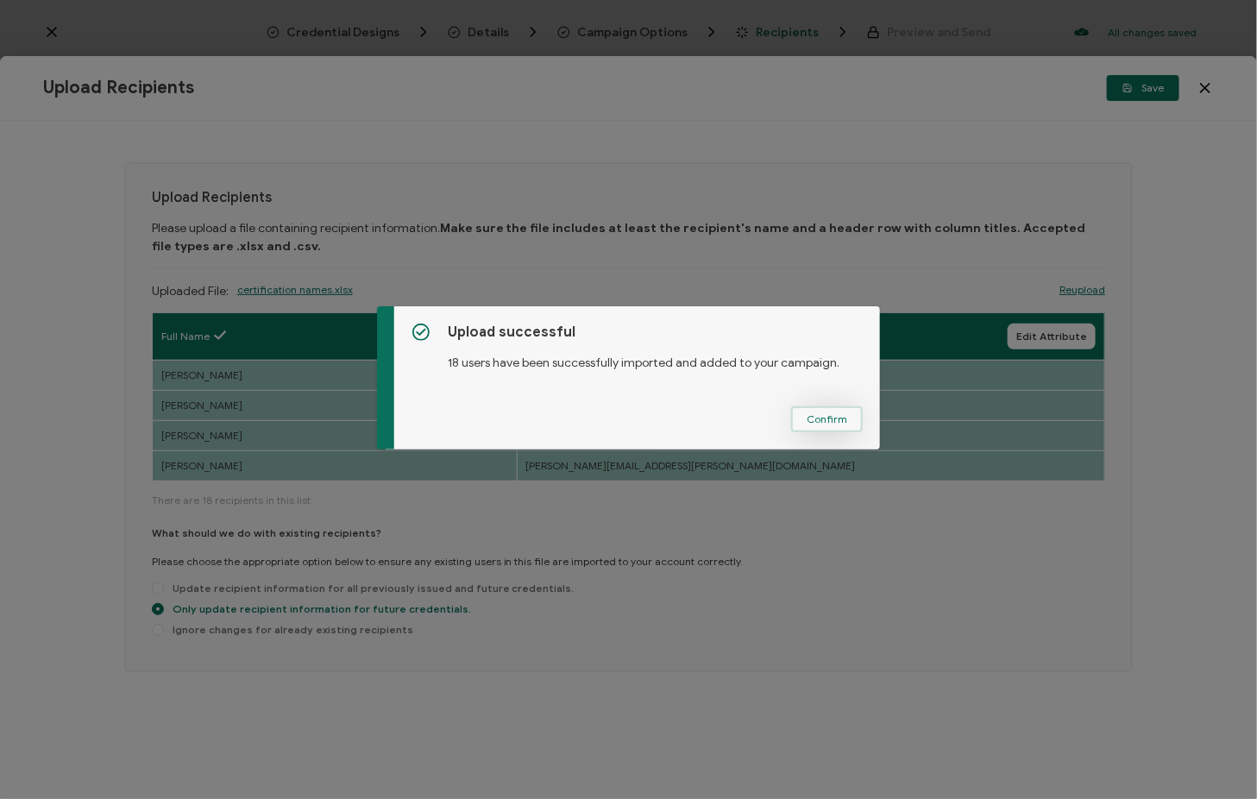
click at [821, 426] on button "Confirm" at bounding box center [827, 419] width 72 height 26
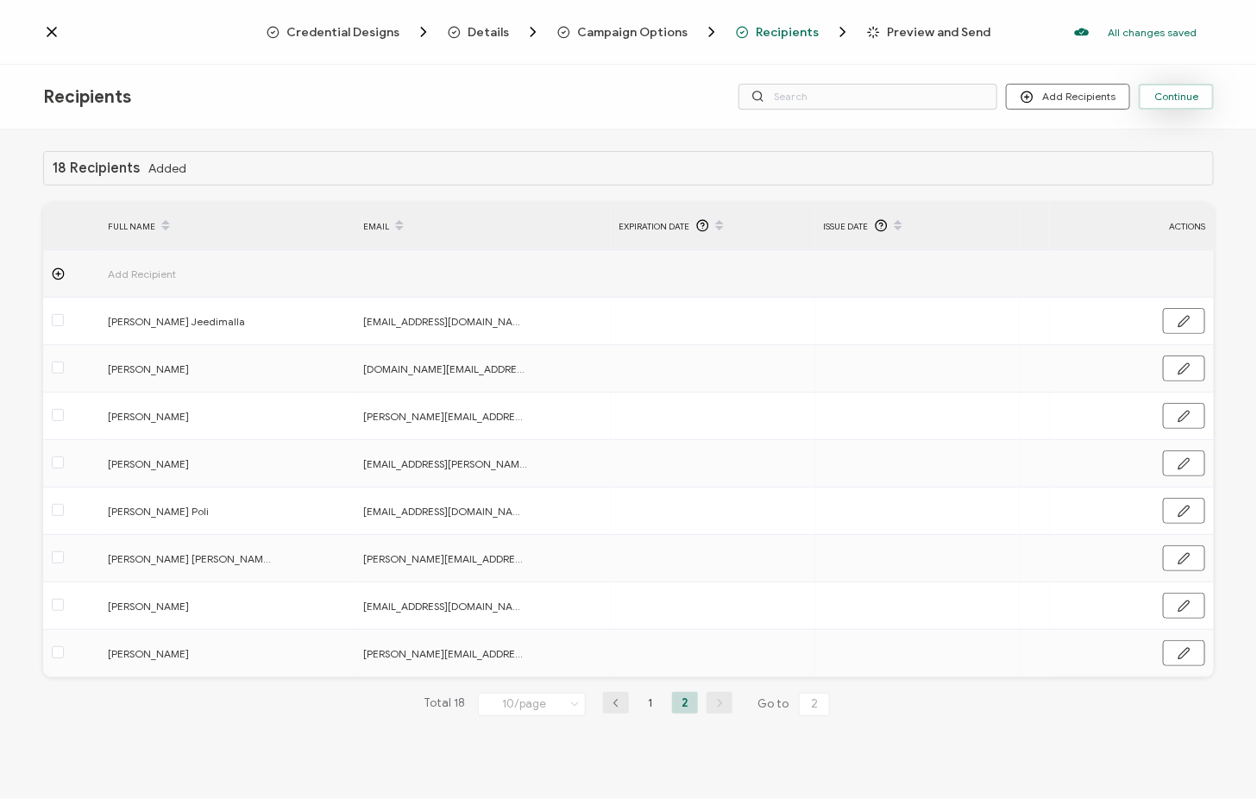
click at [1189, 91] on span "Continue" at bounding box center [1176, 96] width 44 height 10
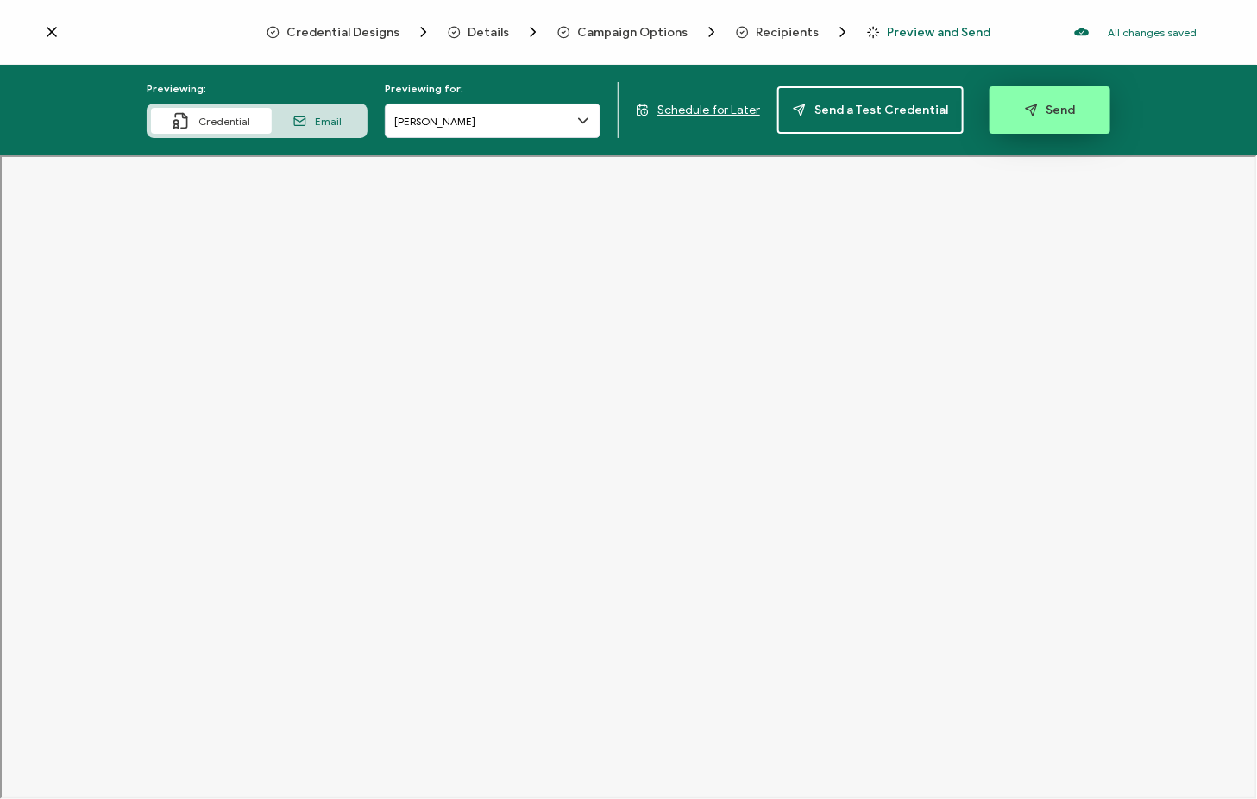
click at [1047, 104] on span "Send" at bounding box center [1050, 110] width 51 height 13
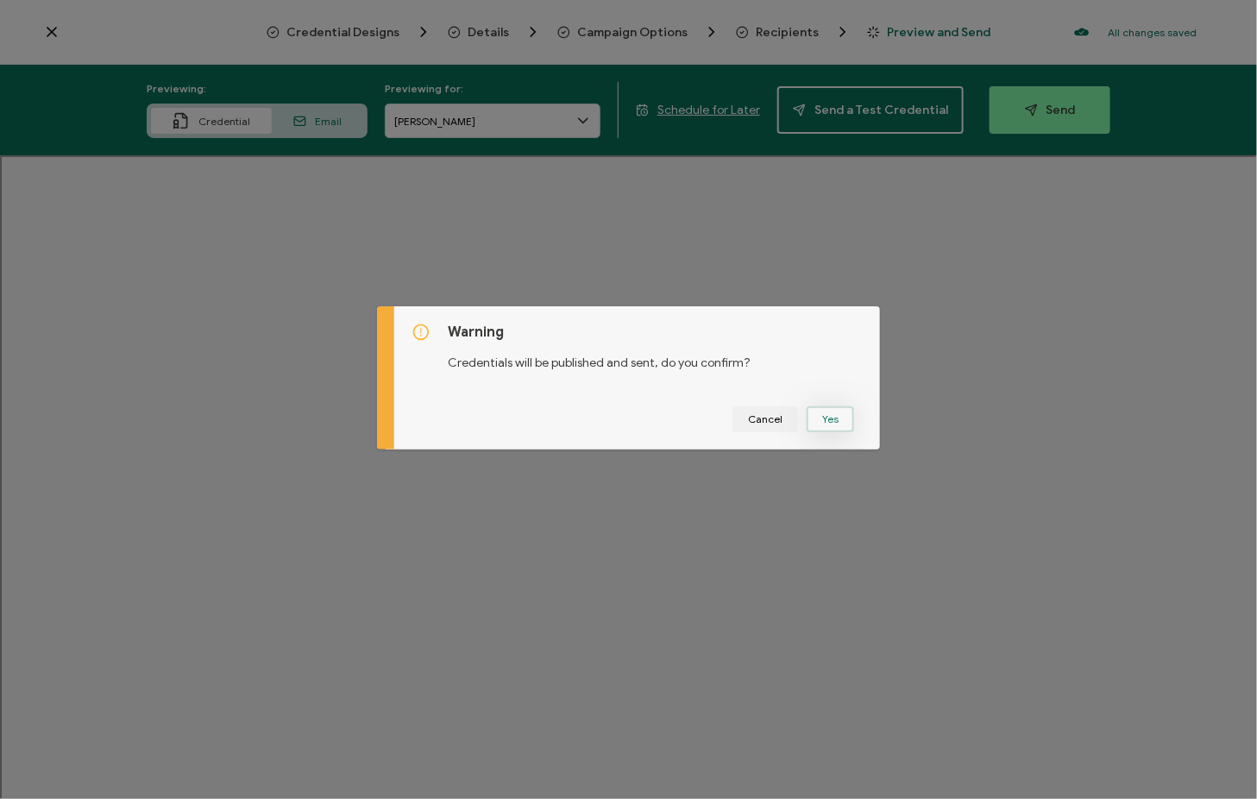
click at [829, 415] on button "Yes" at bounding box center [830, 419] width 47 height 26
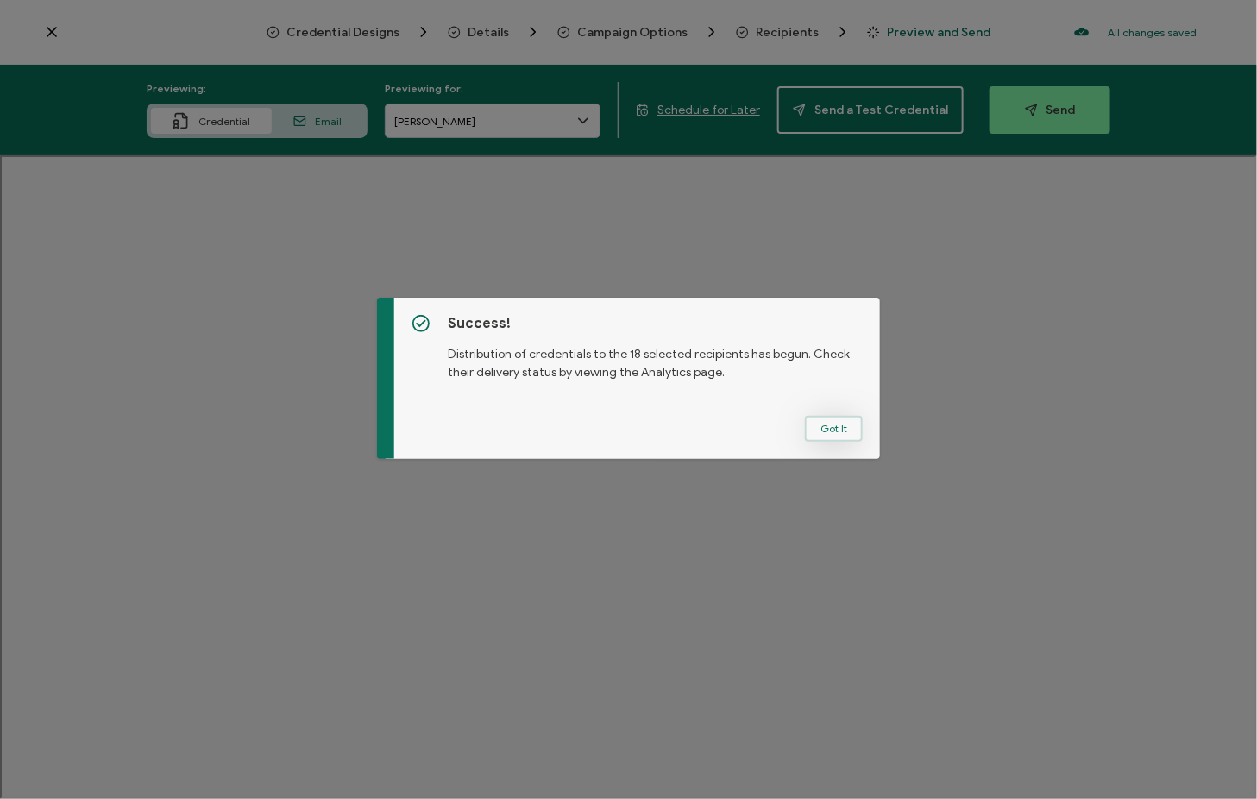
click at [828, 435] on button "Got It" at bounding box center [834, 429] width 58 height 26
